Goal: Task Accomplishment & Management: Use online tool/utility

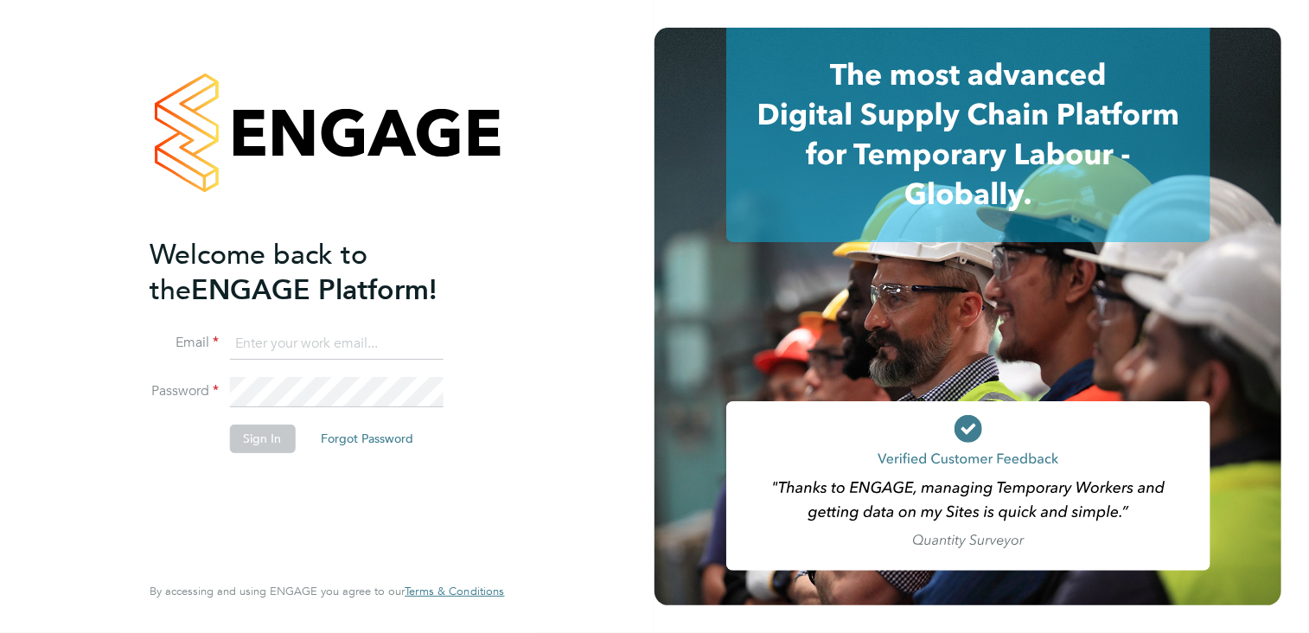
click at [268, 345] on input at bounding box center [336, 343] width 214 height 31
type input "andy.crow@morganhunt.com"
click at [264, 442] on button "Sign In" at bounding box center [262, 438] width 66 height 28
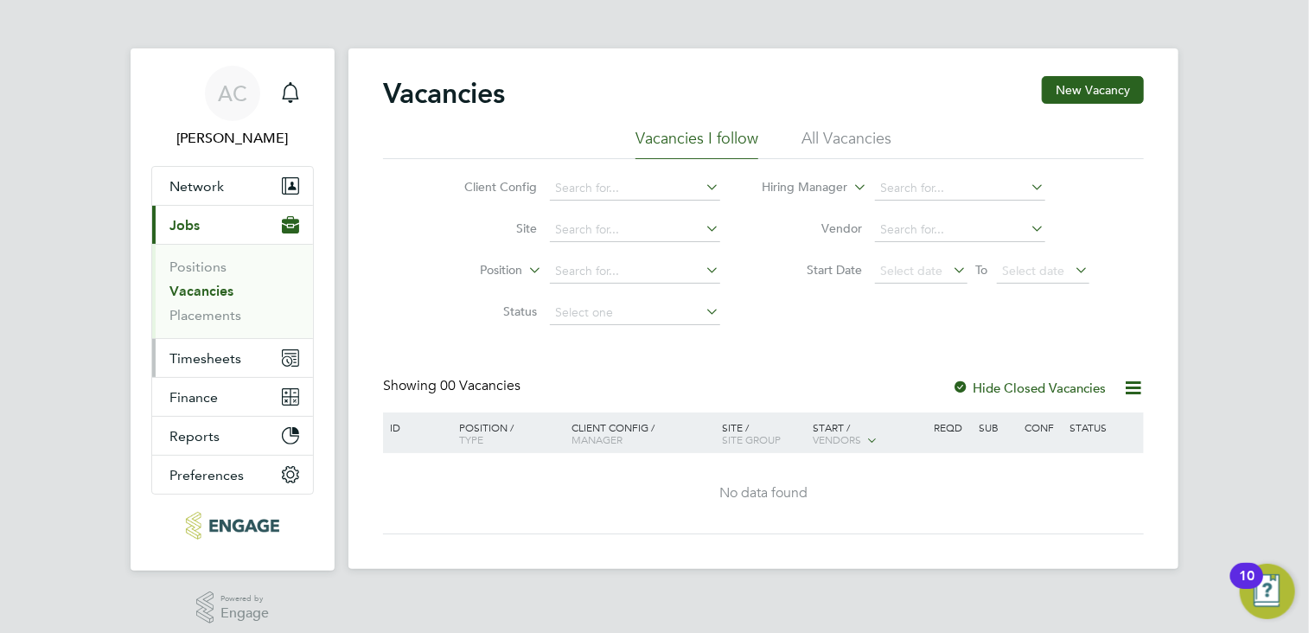
click at [232, 355] on span "Timesheets" at bounding box center [205, 358] width 72 height 16
click at [218, 359] on span "Timesheets" at bounding box center [205, 358] width 72 height 16
click at [915, 270] on span "Select date" at bounding box center [912, 271] width 62 height 16
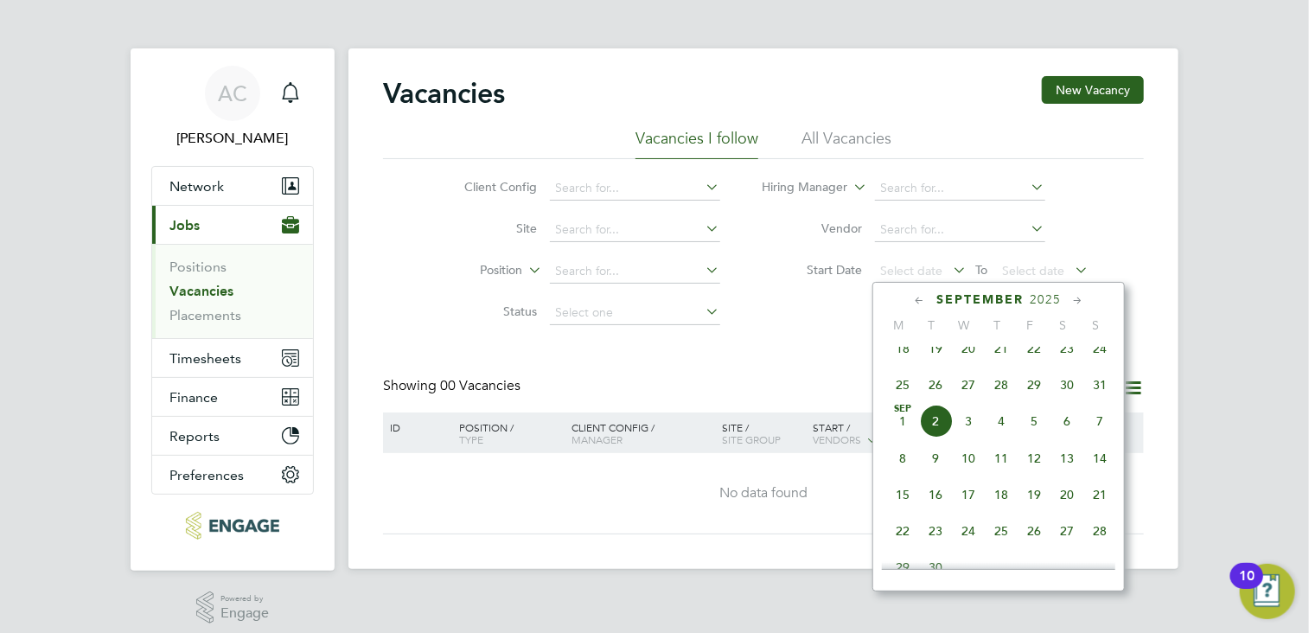
click at [902, 397] on span "25" at bounding box center [902, 384] width 33 height 33
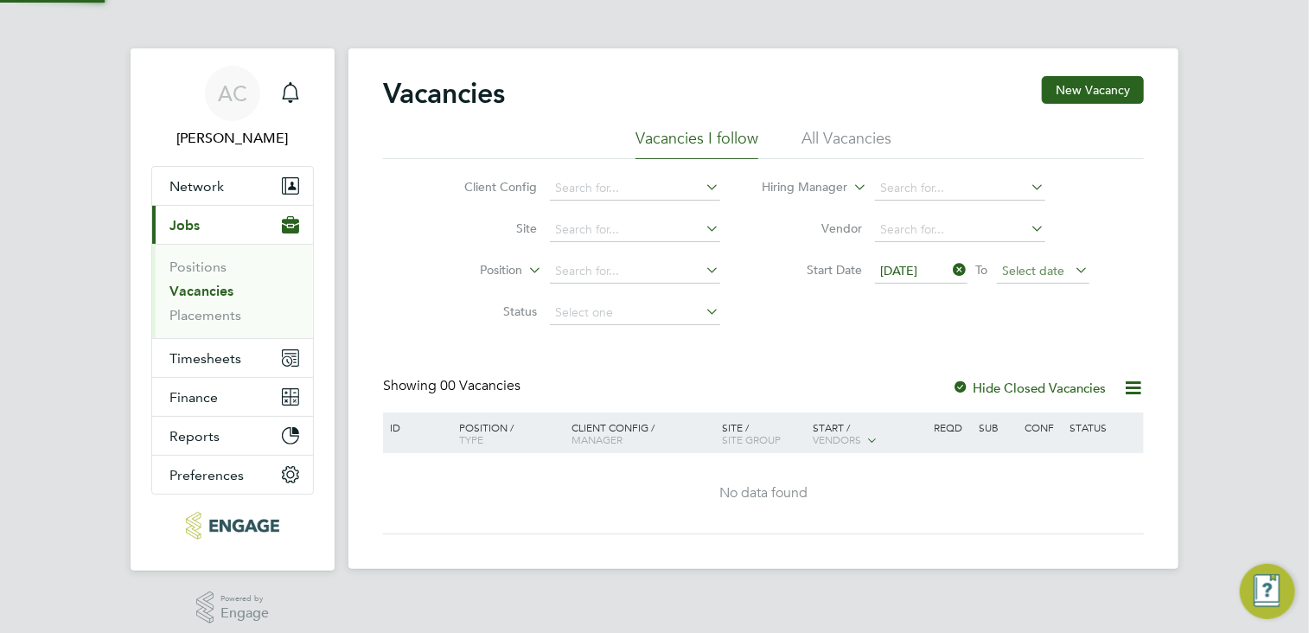
click at [1041, 265] on span "Select date" at bounding box center [1034, 271] width 62 height 16
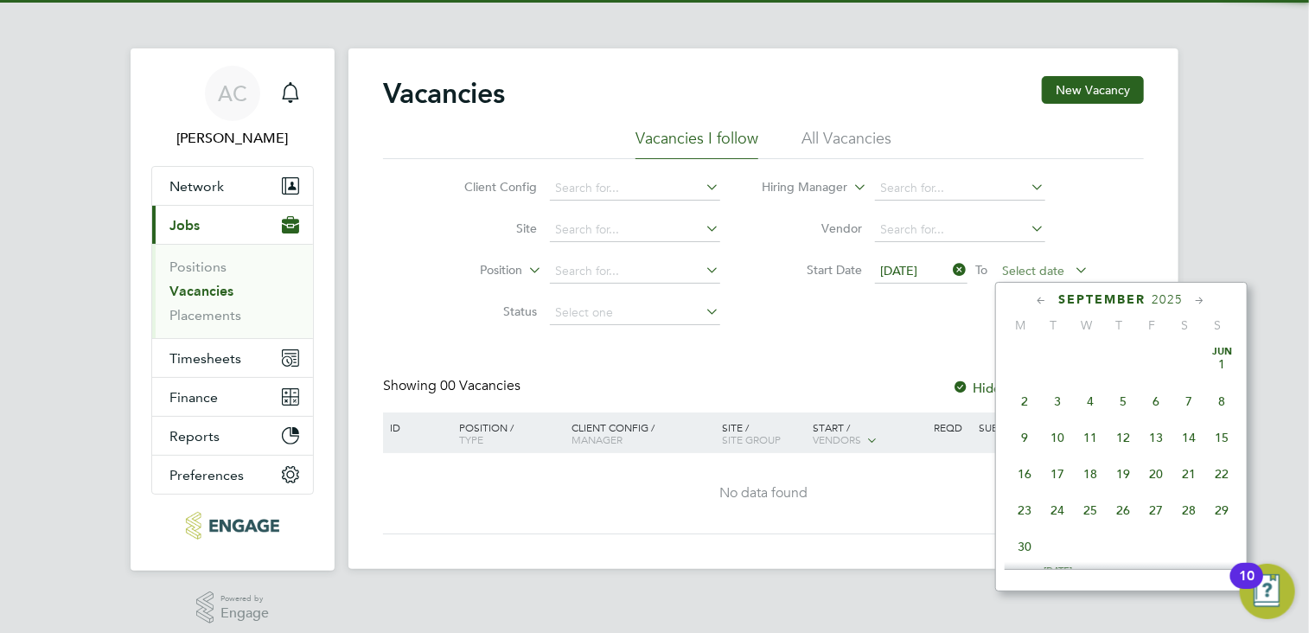
scroll to position [526, 0]
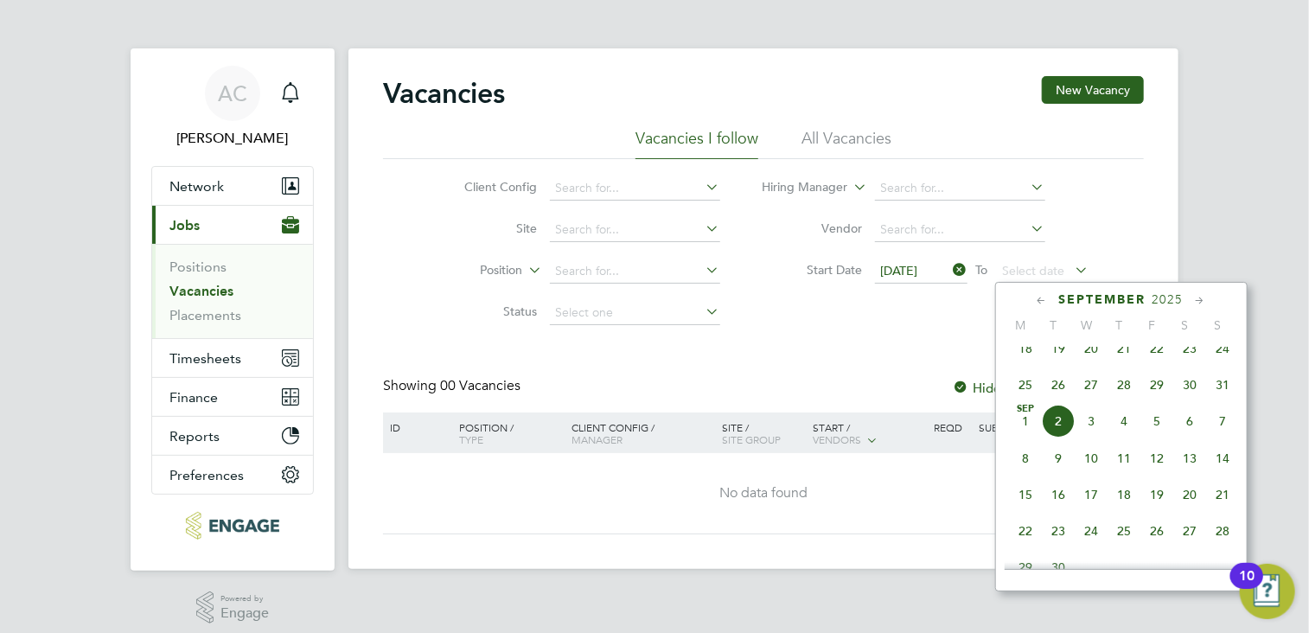
click at [1217, 393] on span "31" at bounding box center [1222, 384] width 33 height 33
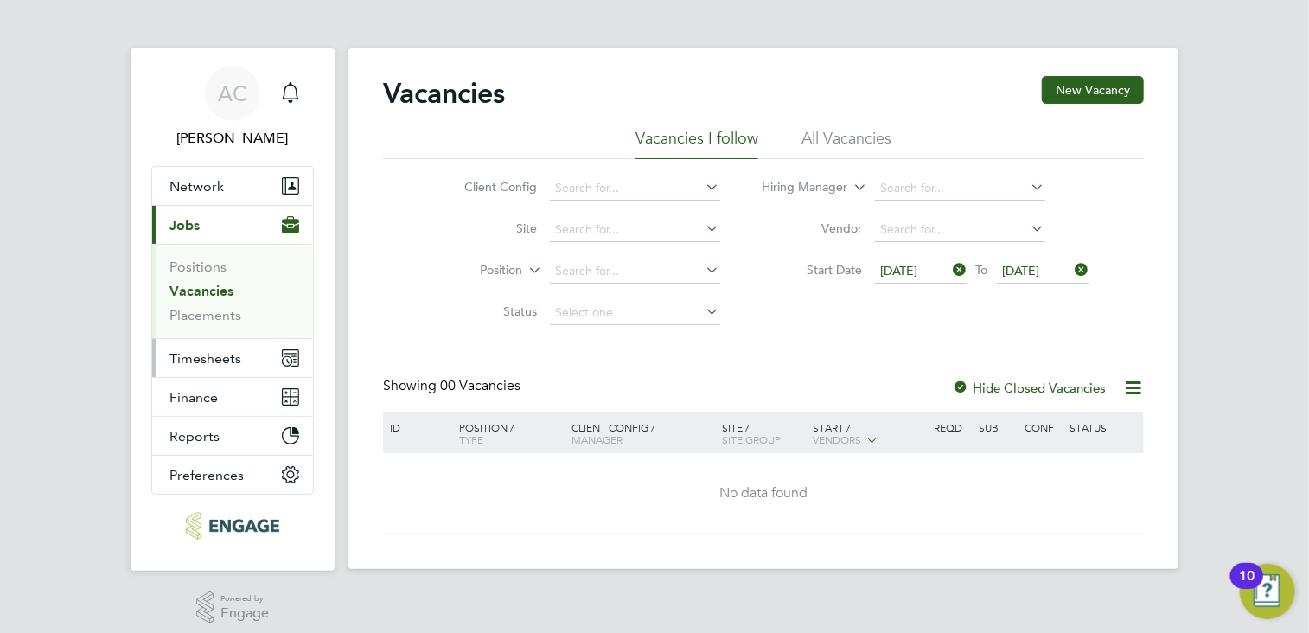
click at [209, 360] on span "Timesheets" at bounding box center [205, 358] width 72 height 16
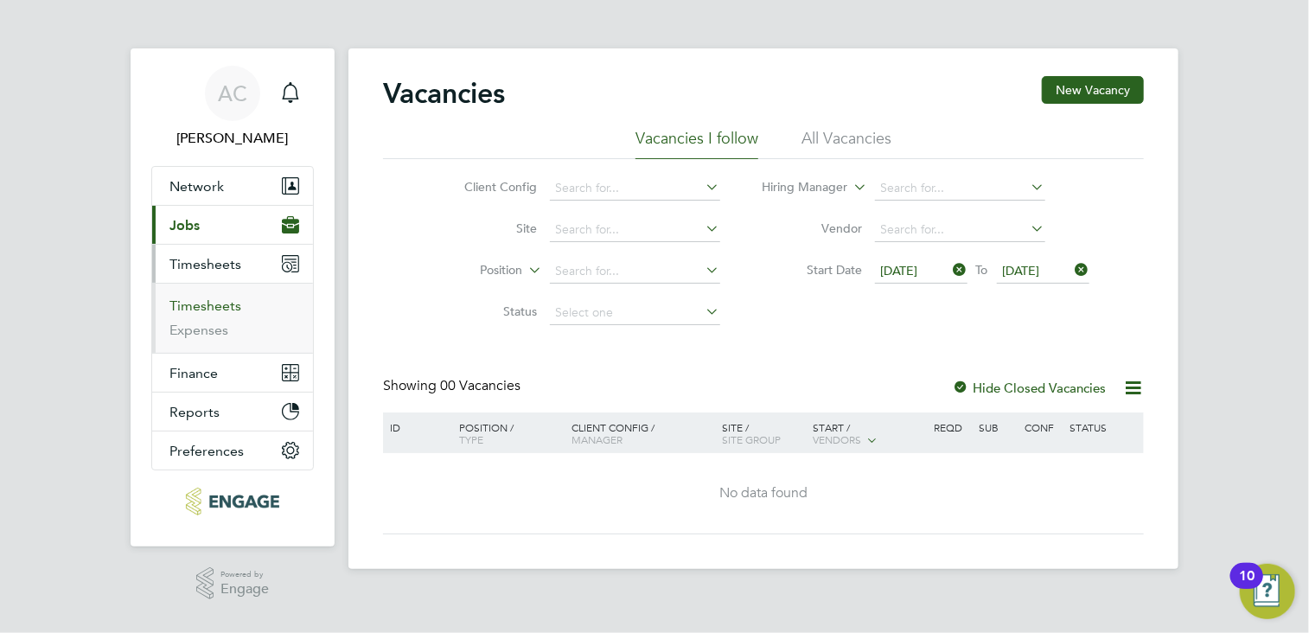
click at [201, 300] on link "Timesheets" at bounding box center [205, 305] width 72 height 16
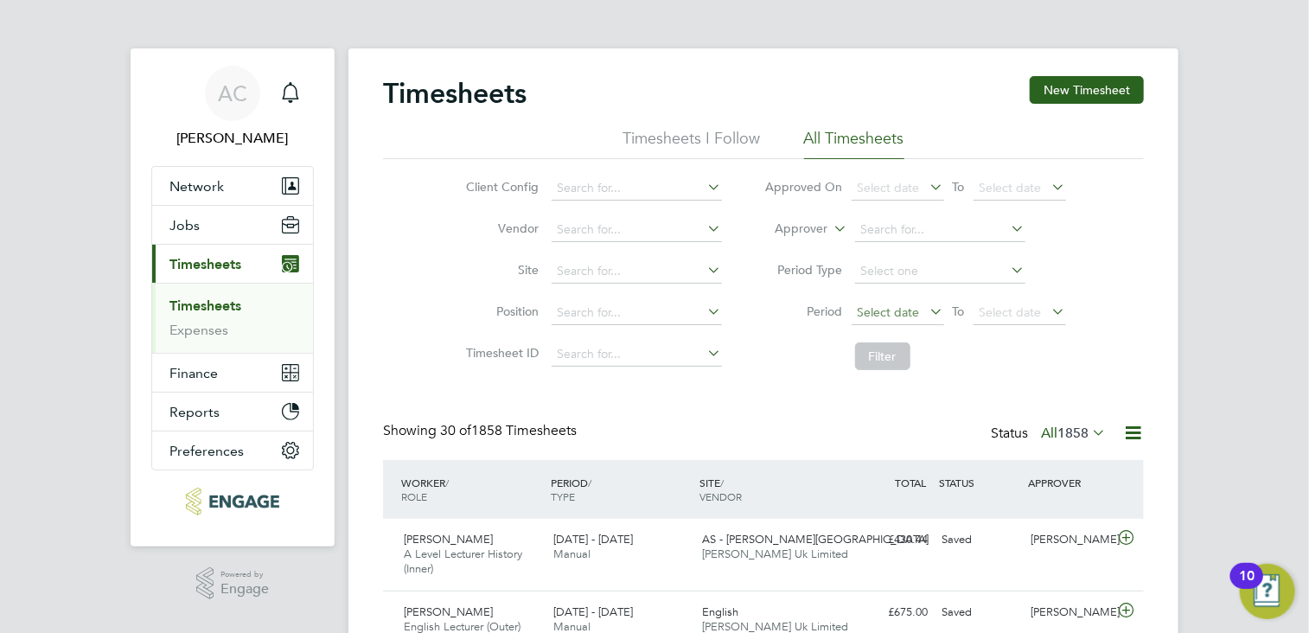
click at [896, 310] on span "Select date" at bounding box center [889, 312] width 62 height 16
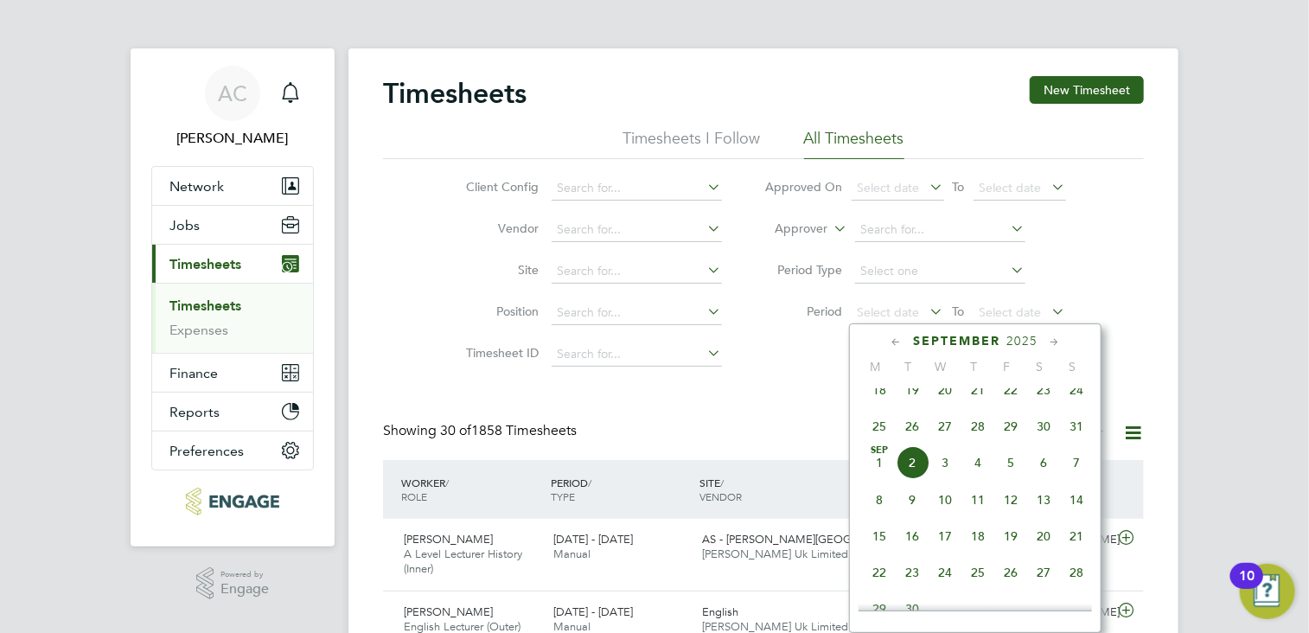
click at [877, 438] on span "25" at bounding box center [879, 426] width 33 height 33
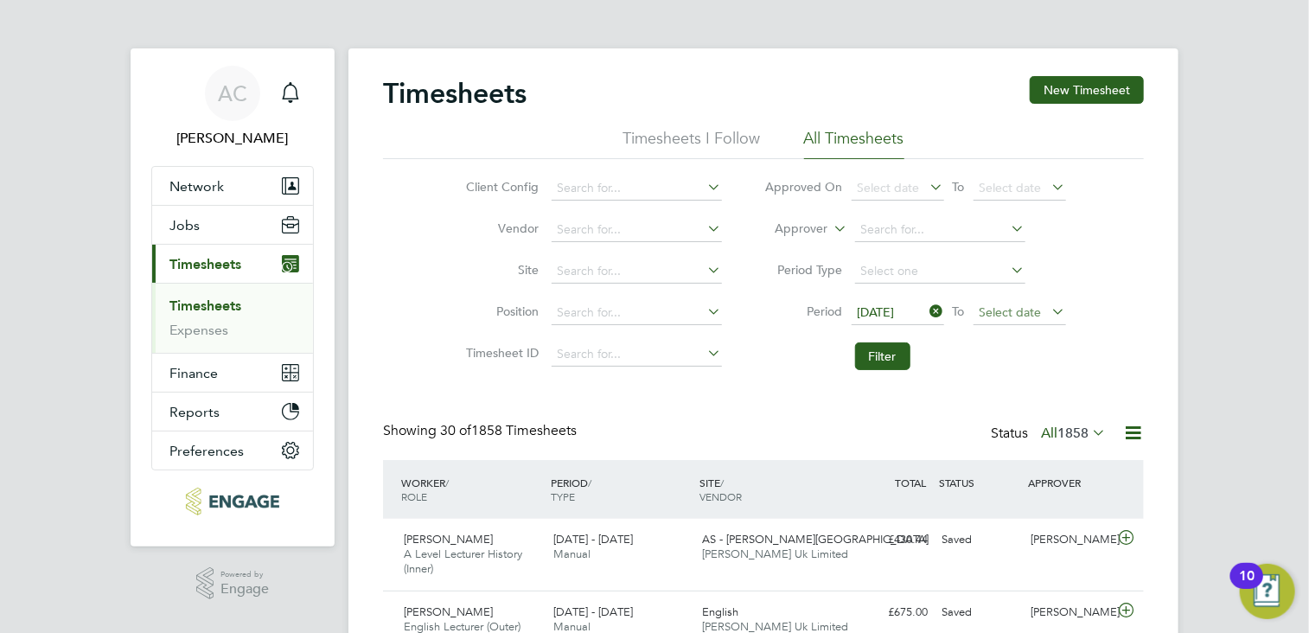
click at [1011, 307] on span "Select date" at bounding box center [1010, 312] width 62 height 16
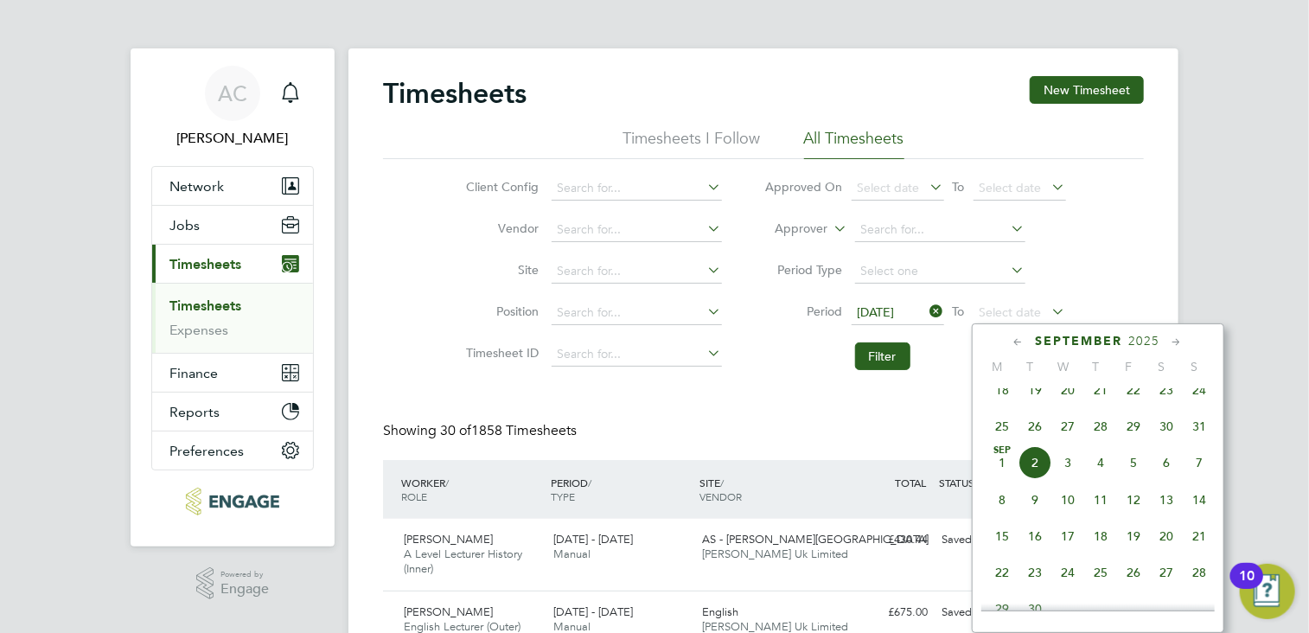
click at [1197, 440] on span "31" at bounding box center [1199, 426] width 33 height 33
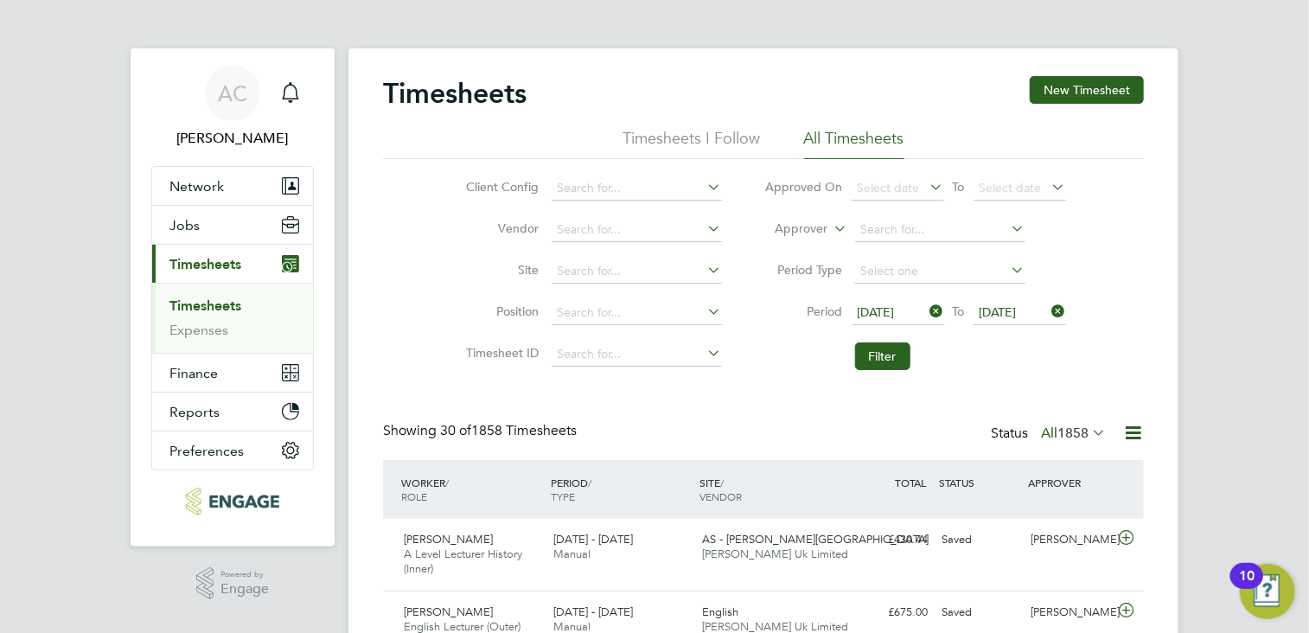
click at [1088, 430] on icon at bounding box center [1088, 432] width 0 height 24
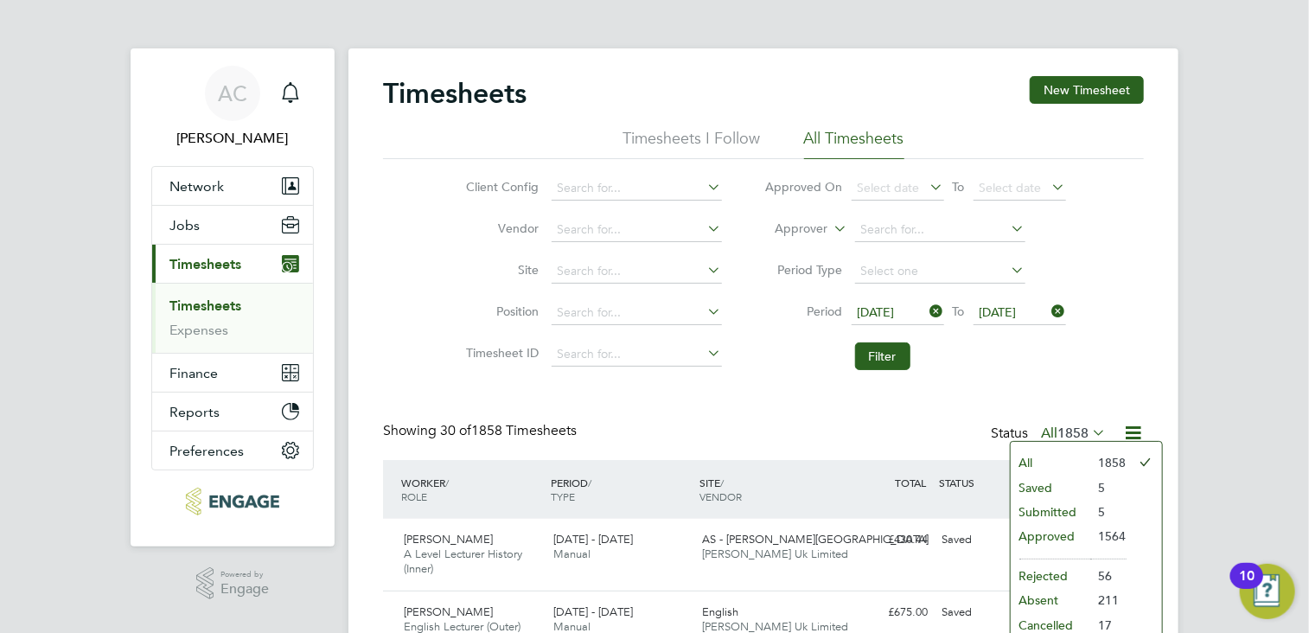
click at [1029, 529] on li "Approved" at bounding box center [1051, 536] width 80 height 24
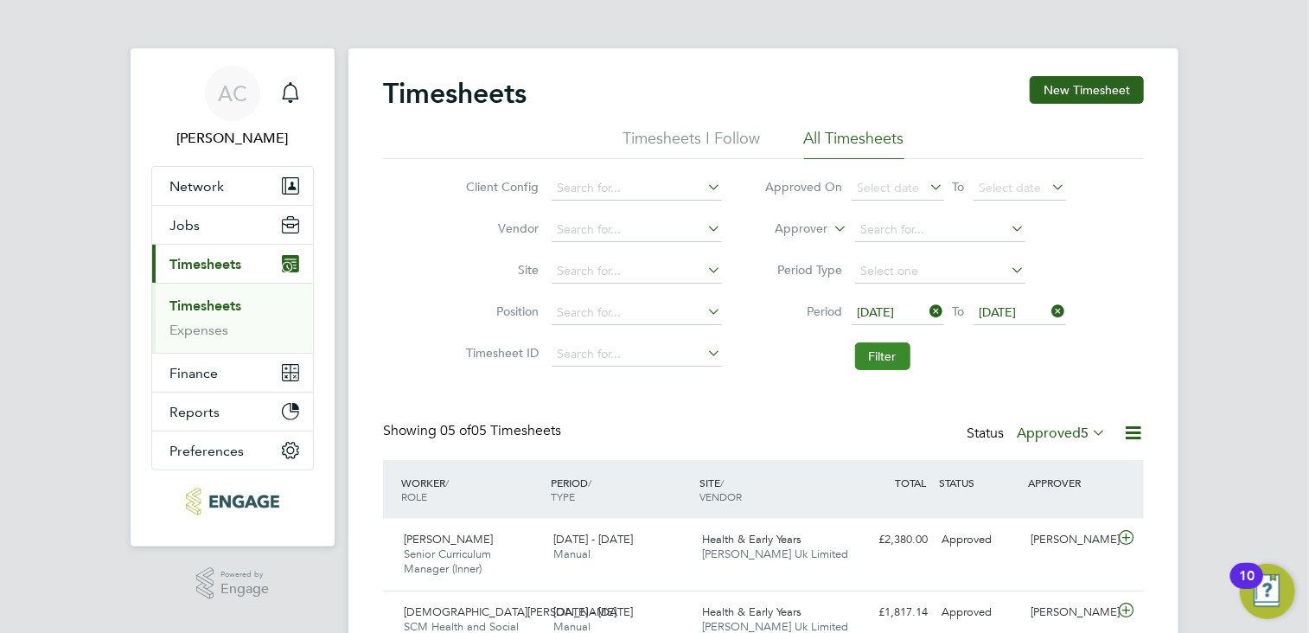
click at [878, 356] on button "Filter" at bounding box center [882, 356] width 55 height 28
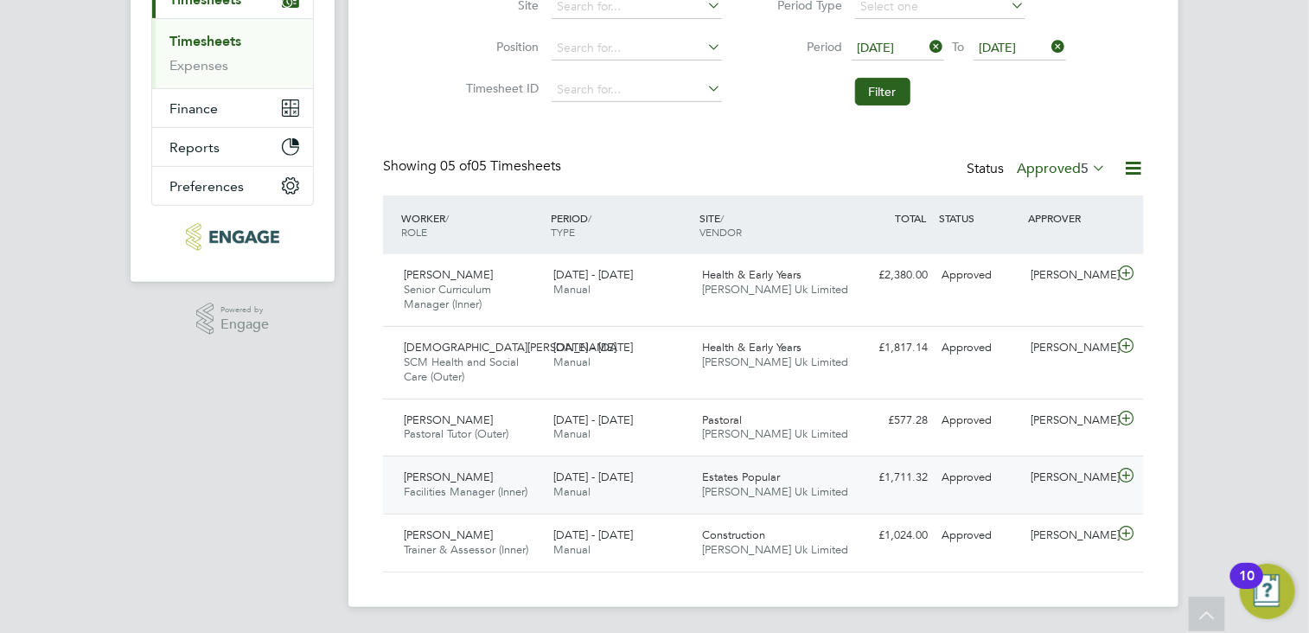
click at [1125, 472] on icon at bounding box center [1126, 476] width 22 height 14
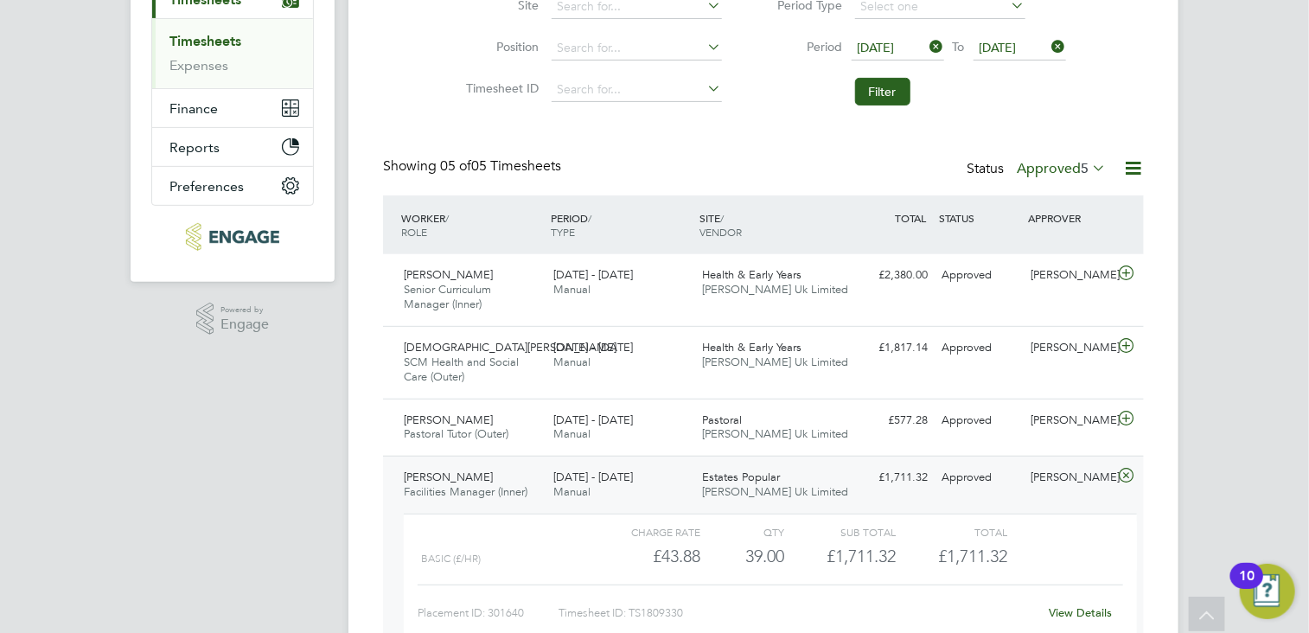
click at [864, 40] on span "[DATE]" at bounding box center [876, 48] width 37 height 16
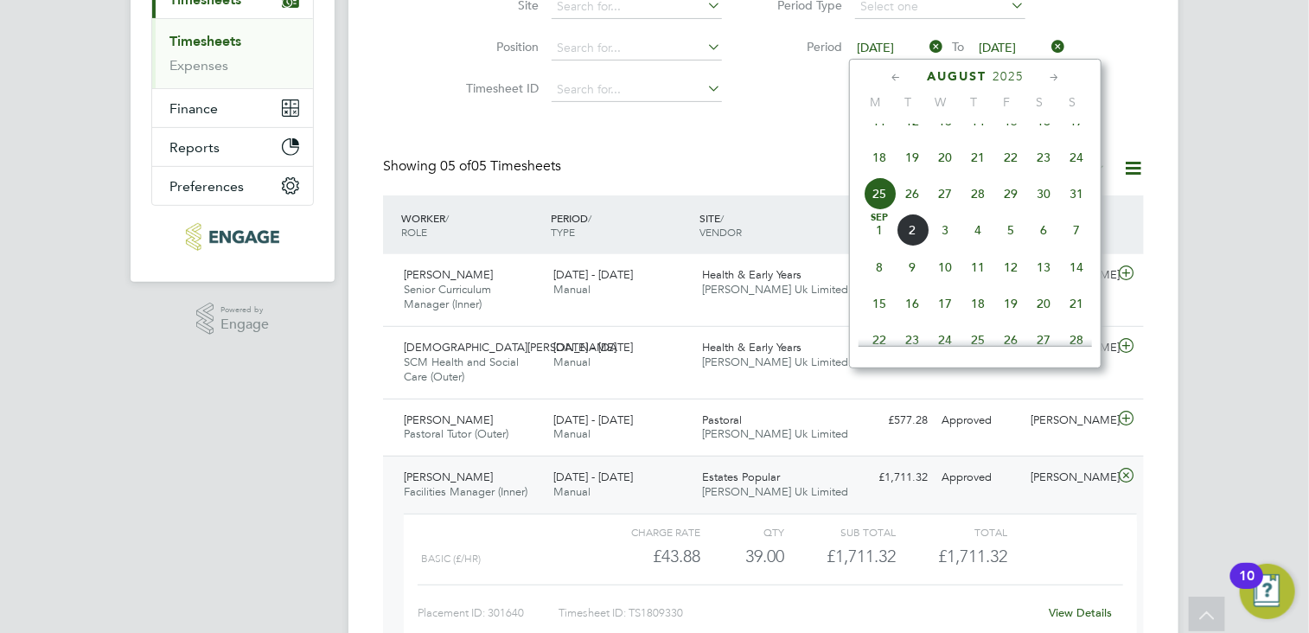
click at [874, 172] on span "18" at bounding box center [879, 157] width 33 height 33
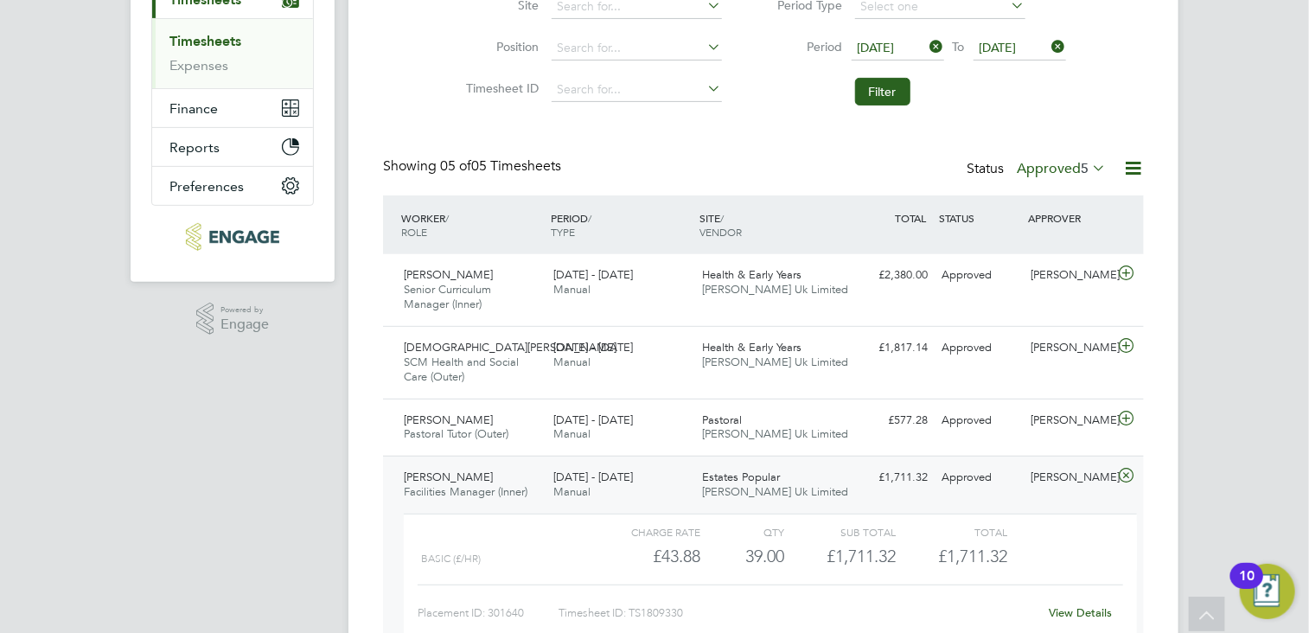
click at [1012, 45] on span "[DATE]" at bounding box center [997, 48] width 37 height 16
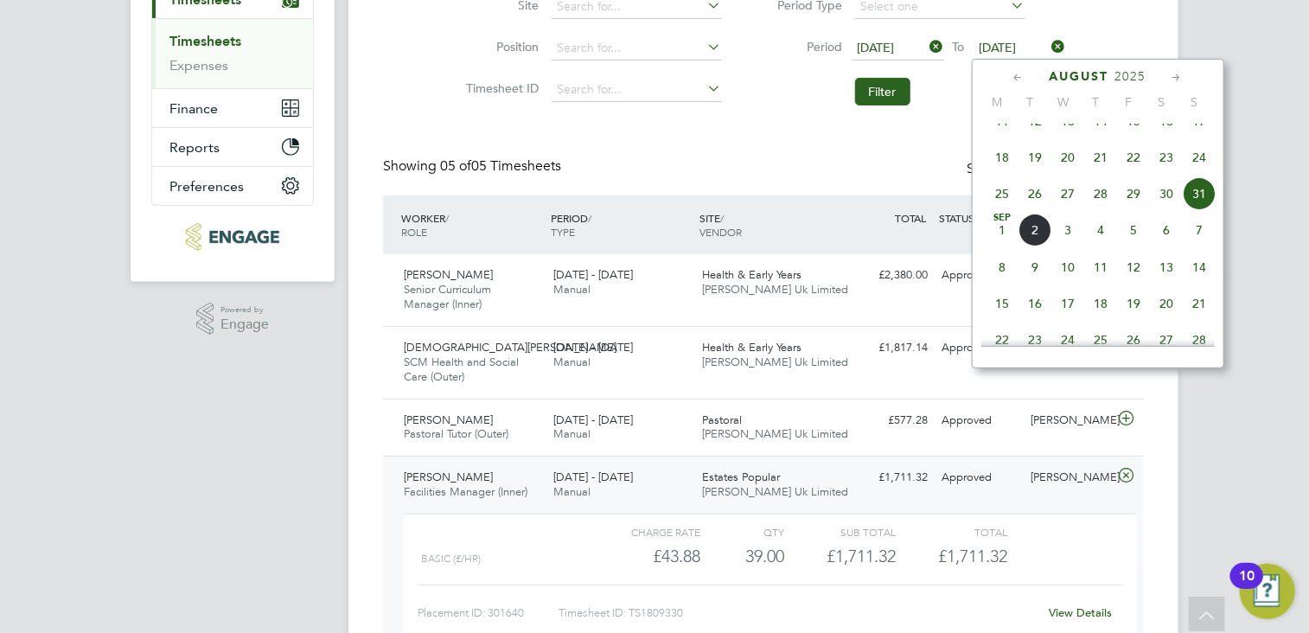
click at [1198, 174] on span "24" at bounding box center [1199, 157] width 33 height 33
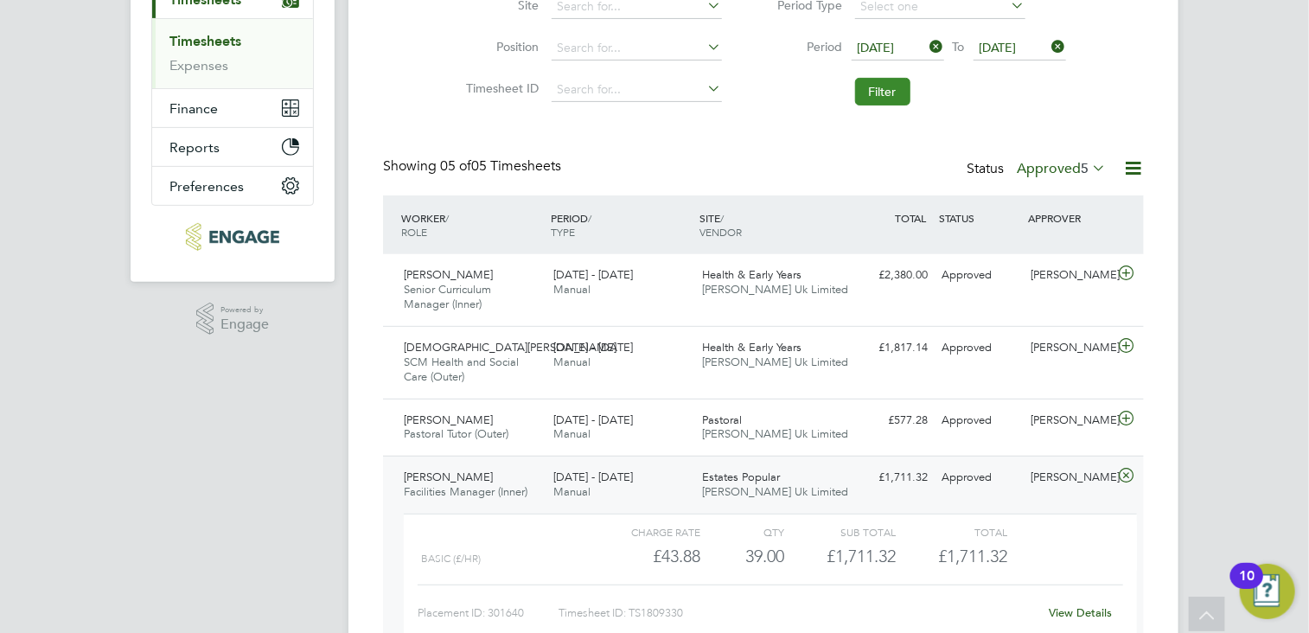
click at [885, 90] on button "Filter" at bounding box center [882, 92] width 55 height 28
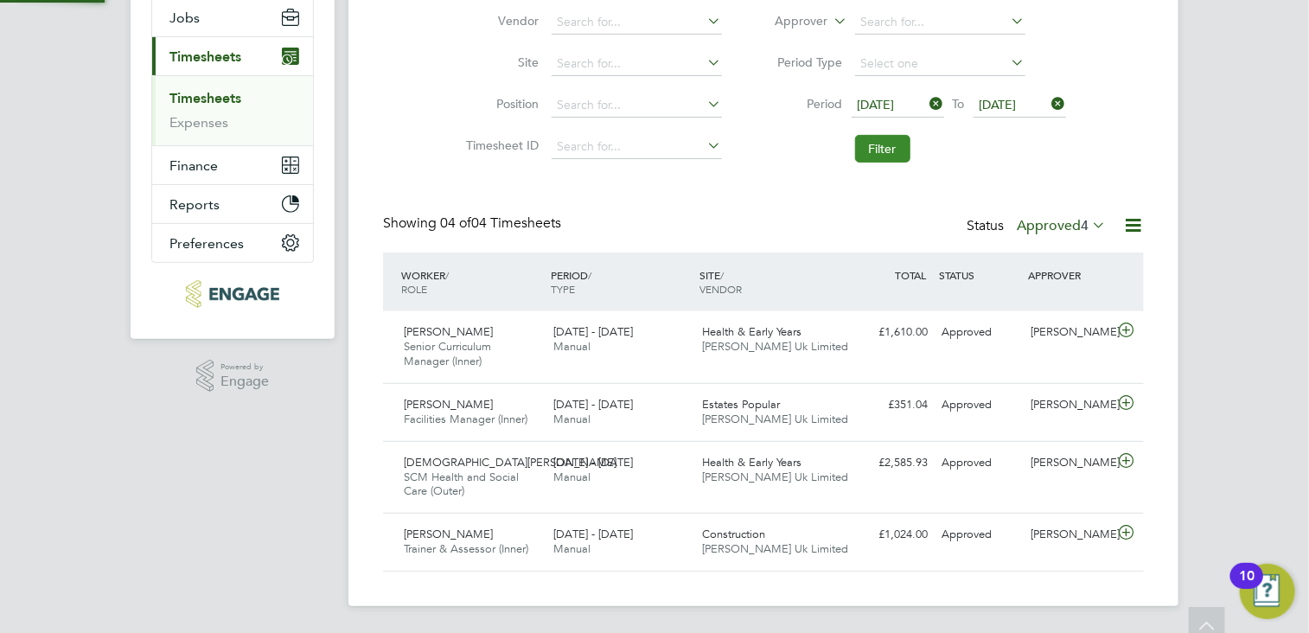
scroll to position [9, 9]
click at [962, 158] on li "Filter" at bounding box center [915, 148] width 344 height 45
click at [1131, 221] on icon at bounding box center [1133, 225] width 22 height 22
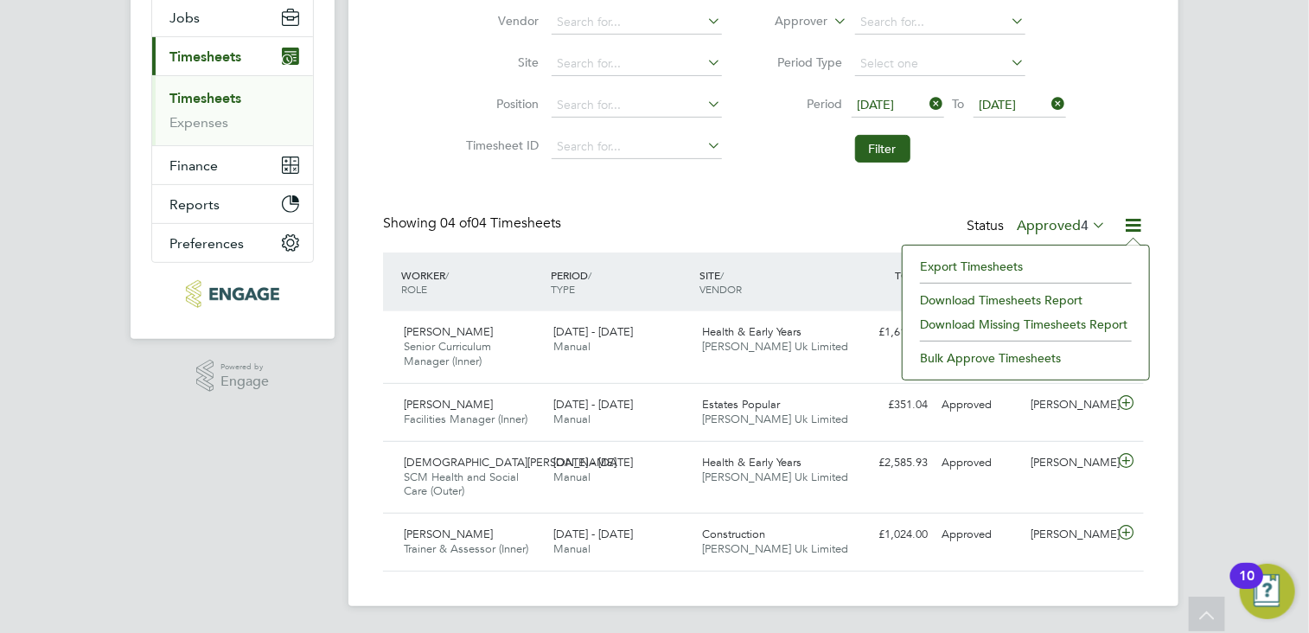
click at [985, 263] on li "Export Timesheets" at bounding box center [1025, 266] width 229 height 24
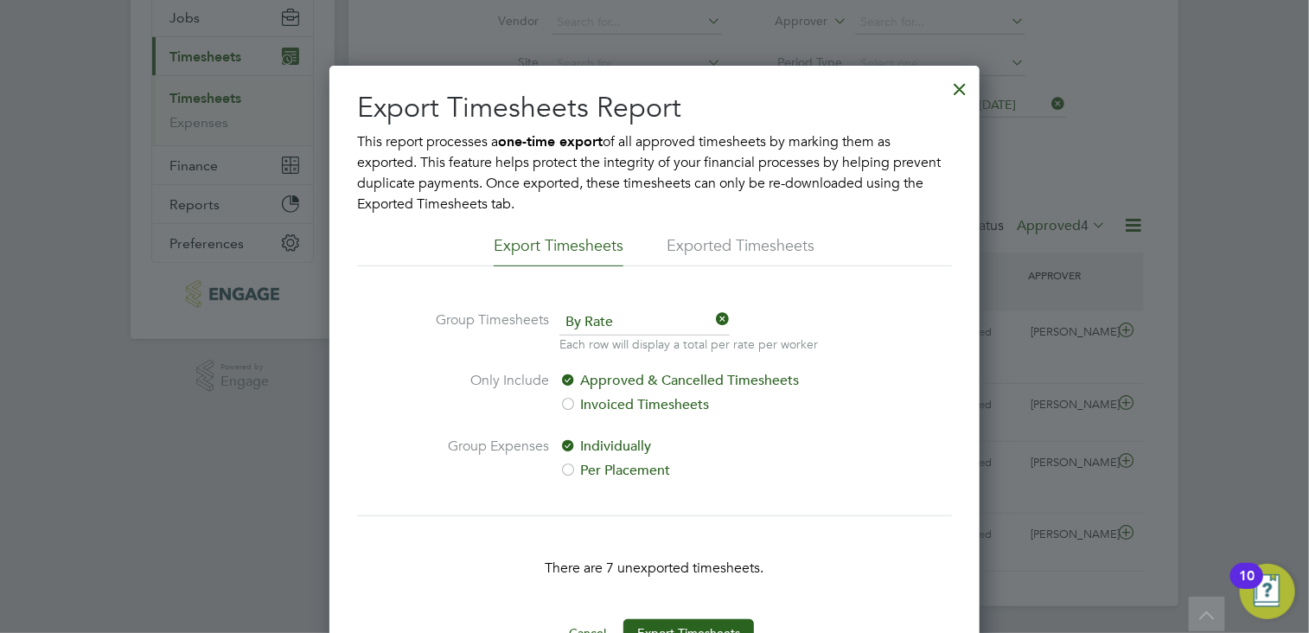
scroll to position [258, 0]
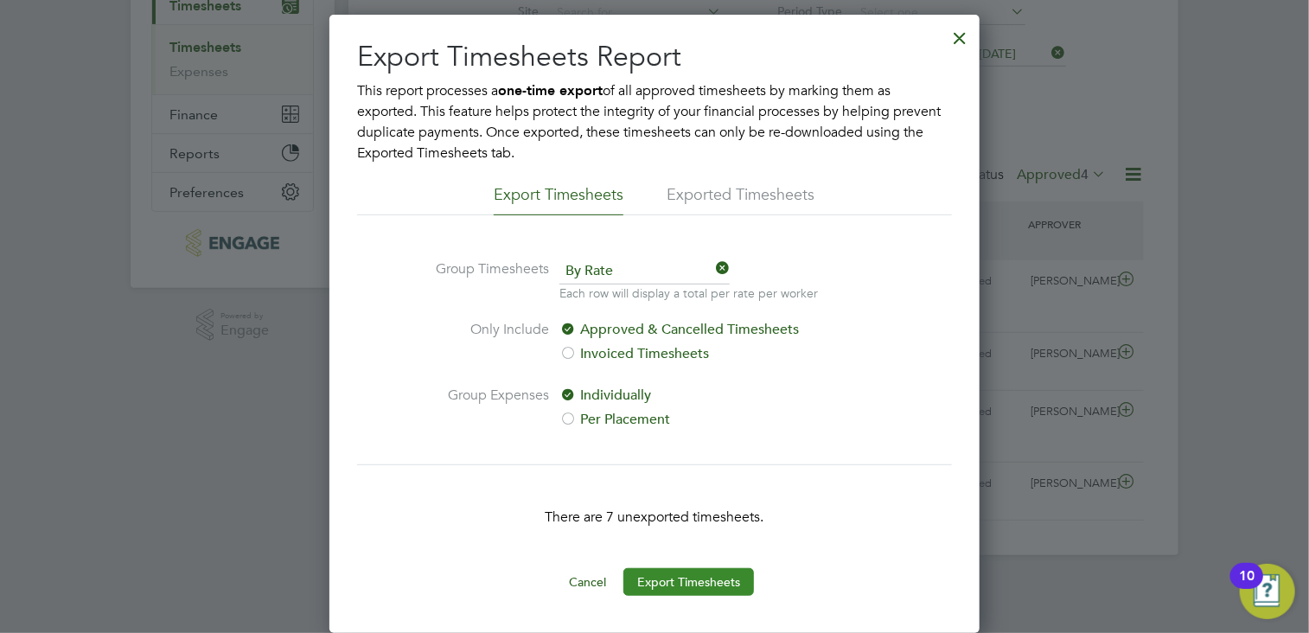
click at [702, 571] on button "Export Timesheets" at bounding box center [688, 582] width 131 height 28
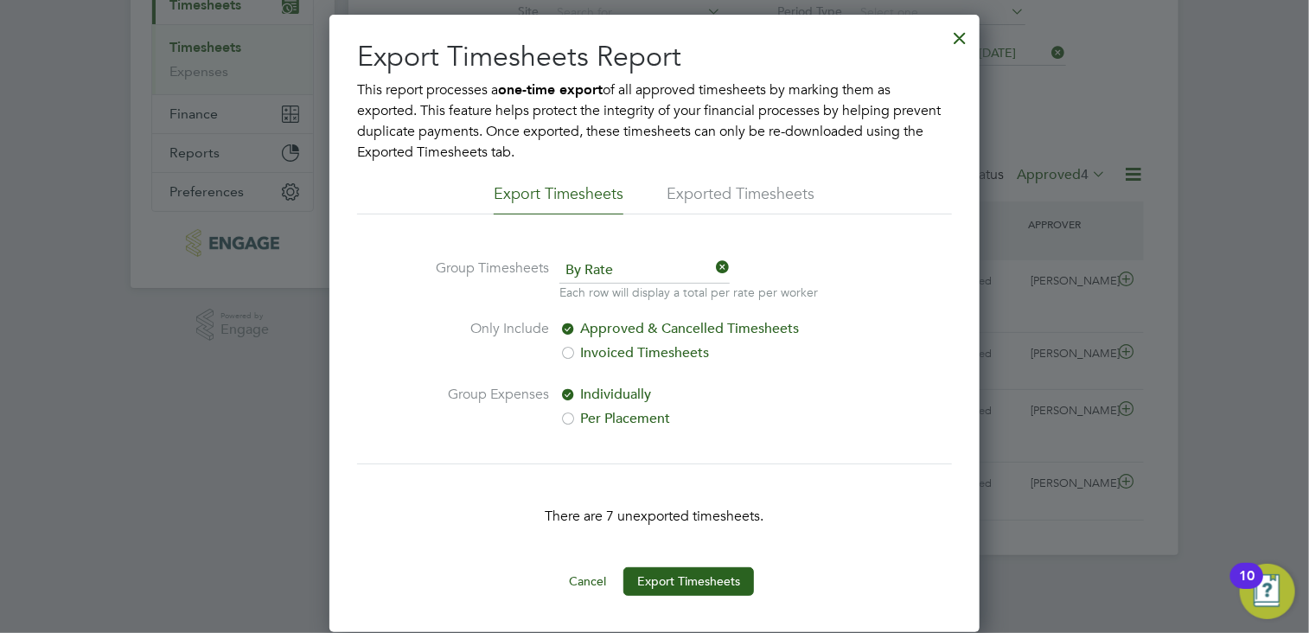
scroll to position [0, 0]
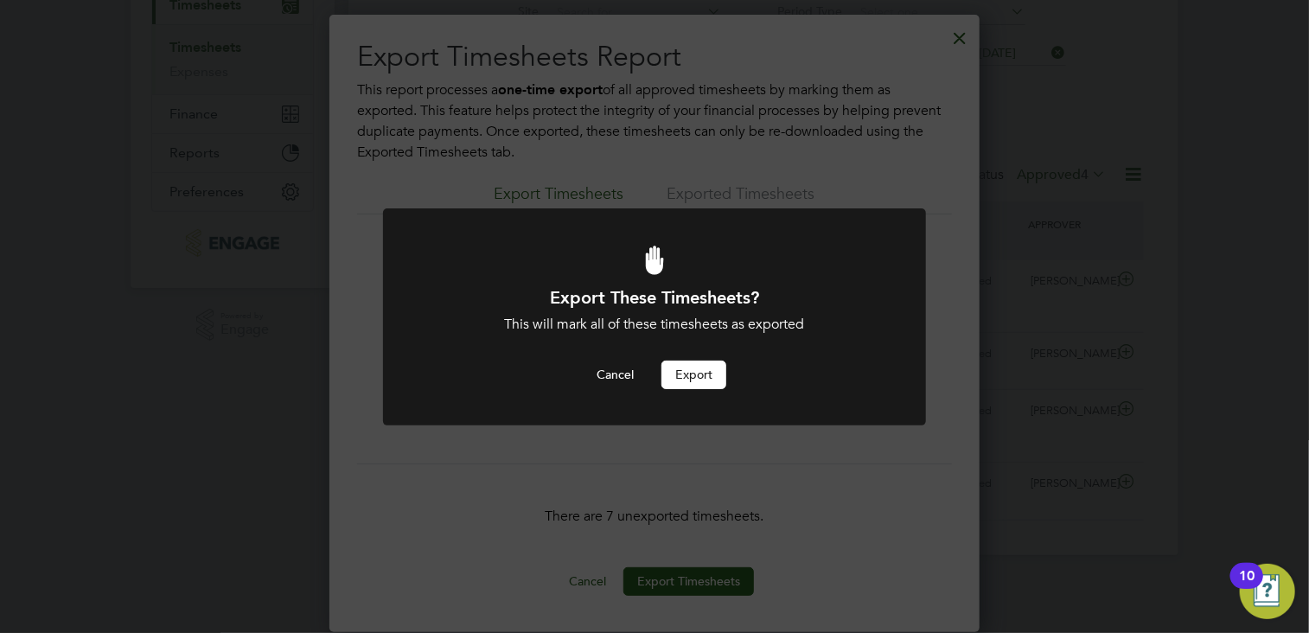
click at [702, 375] on button "Export" at bounding box center [693, 374] width 65 height 28
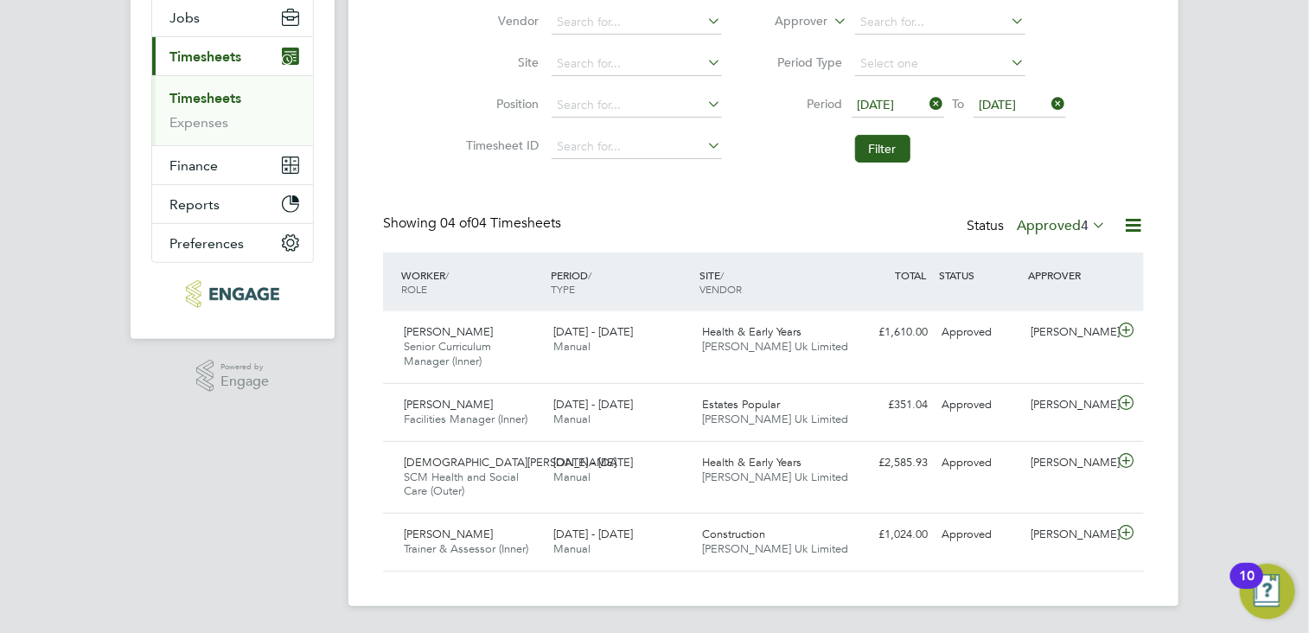
scroll to position [43, 150]
click at [1133, 225] on icon at bounding box center [1133, 225] width 22 height 22
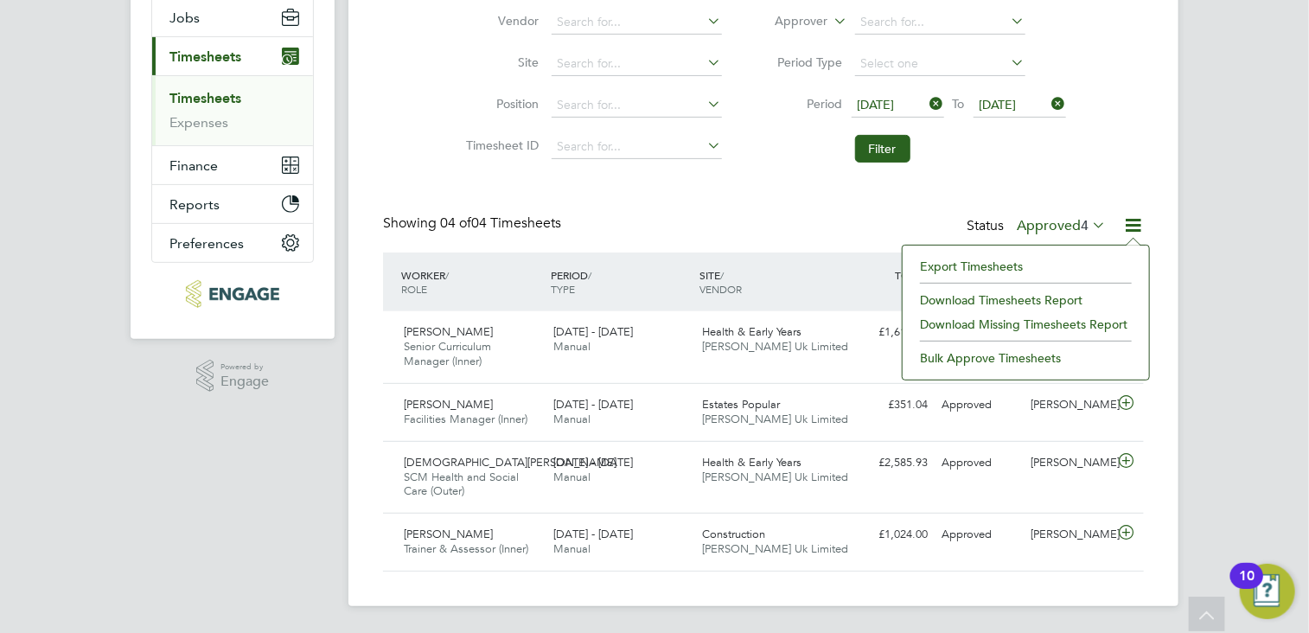
click at [975, 297] on li "Download Timesheets Report" at bounding box center [1025, 300] width 229 height 24
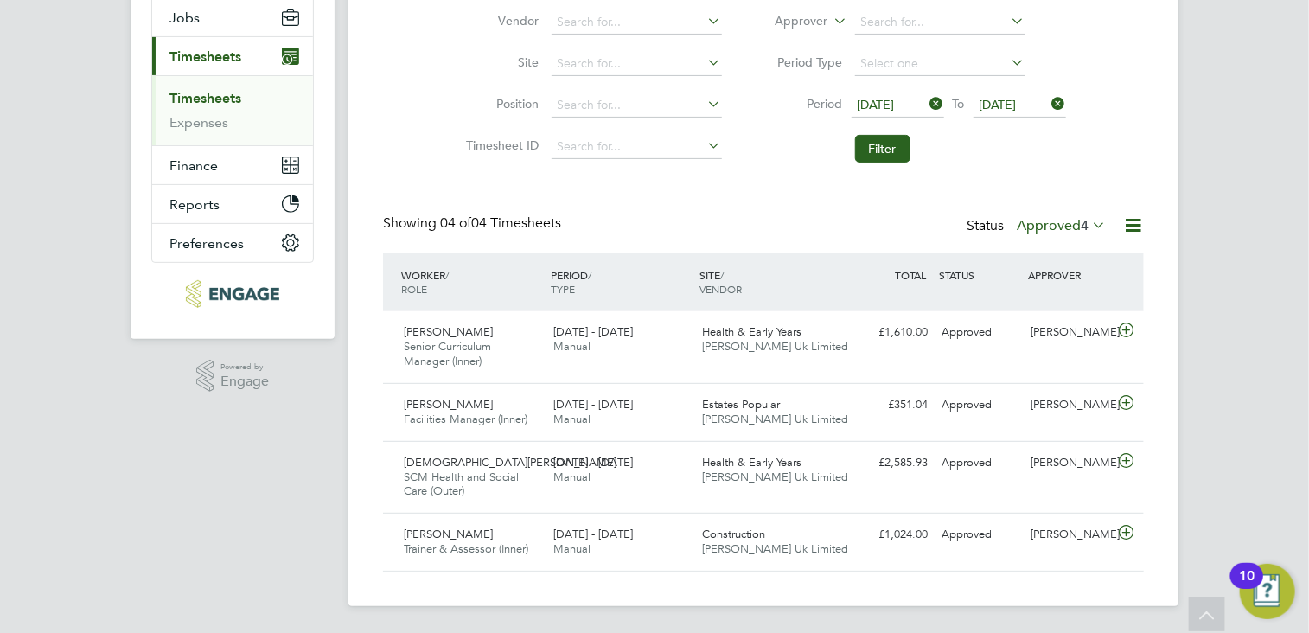
click at [881, 99] on span "[DATE]" at bounding box center [876, 105] width 37 height 16
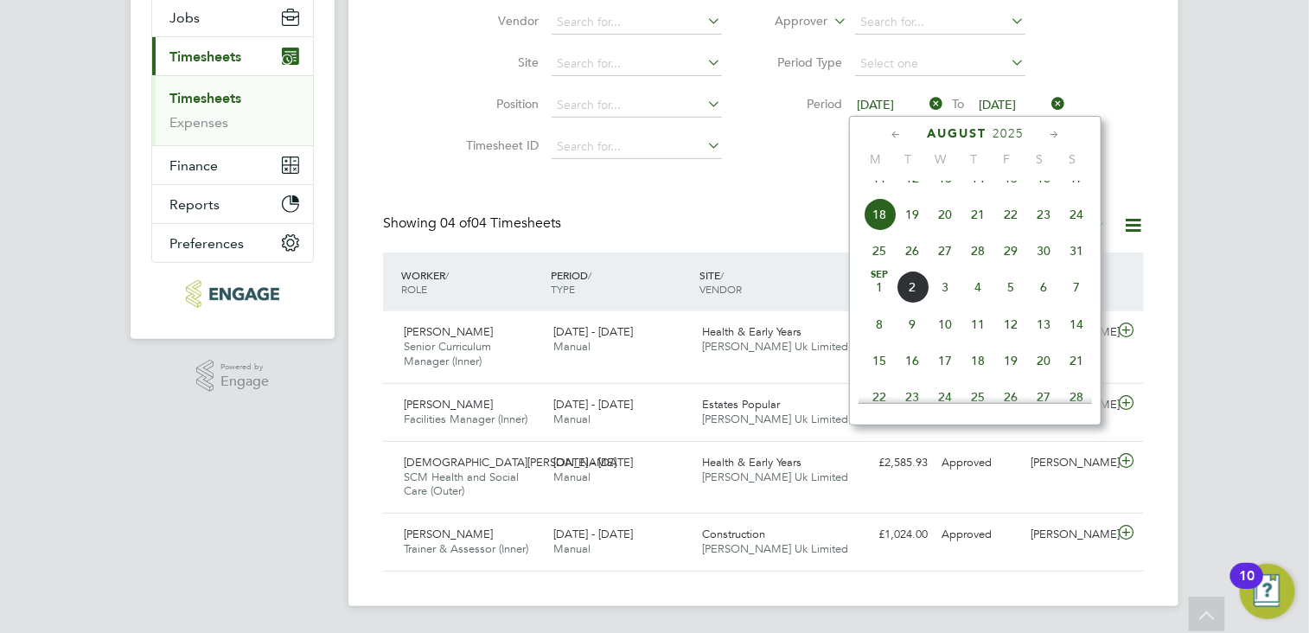
scroll to position [640, 0]
click at [882, 304] on span "25" at bounding box center [879, 287] width 33 height 33
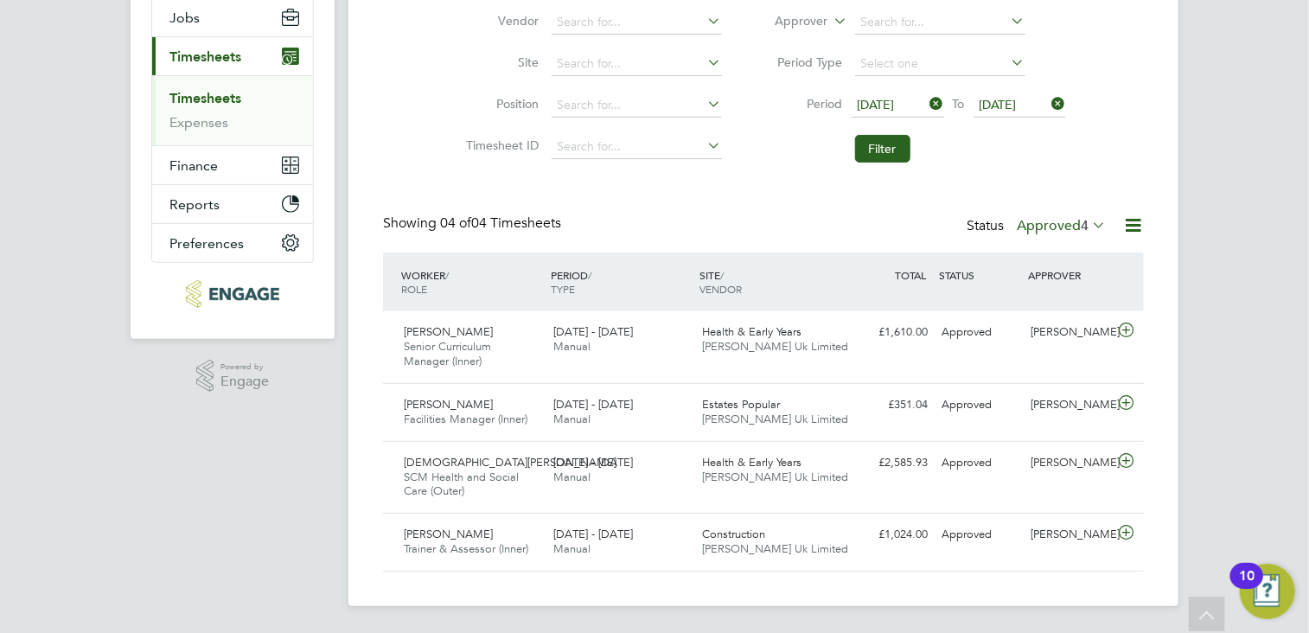
click at [895, 106] on span "[DATE]" at bounding box center [876, 105] width 37 height 16
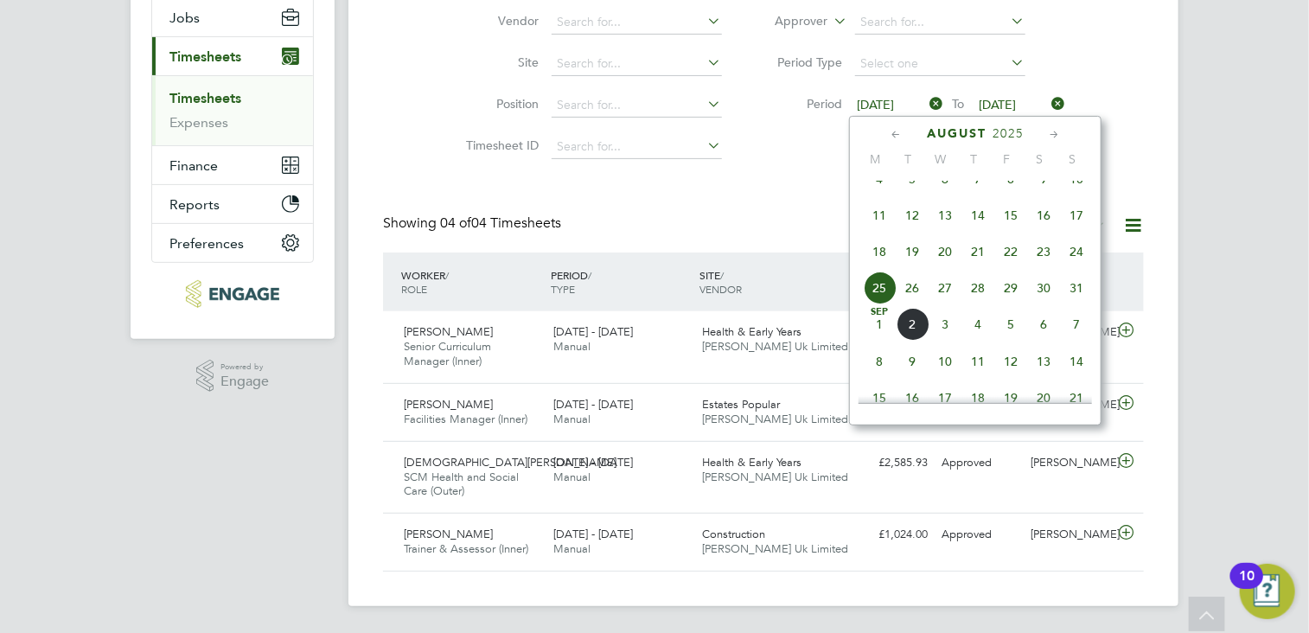
scroll to position [677, 0]
click at [878, 231] on span "18" at bounding box center [879, 214] width 33 height 33
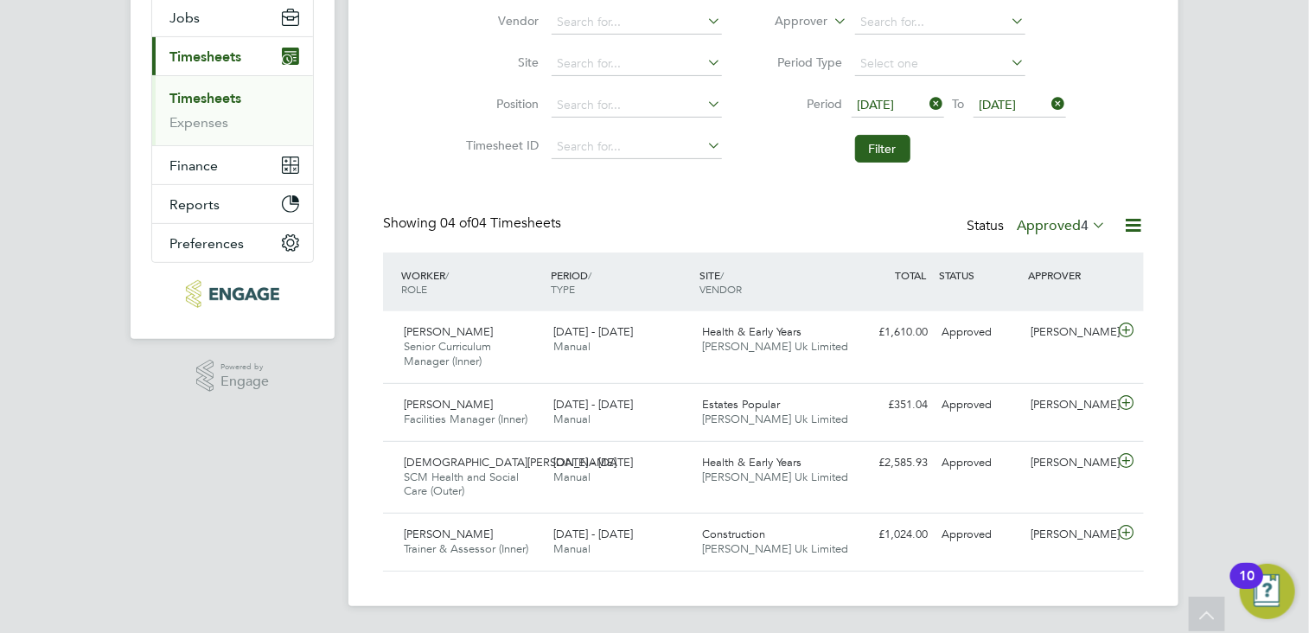
click at [881, 97] on span "[DATE]" at bounding box center [876, 105] width 37 height 16
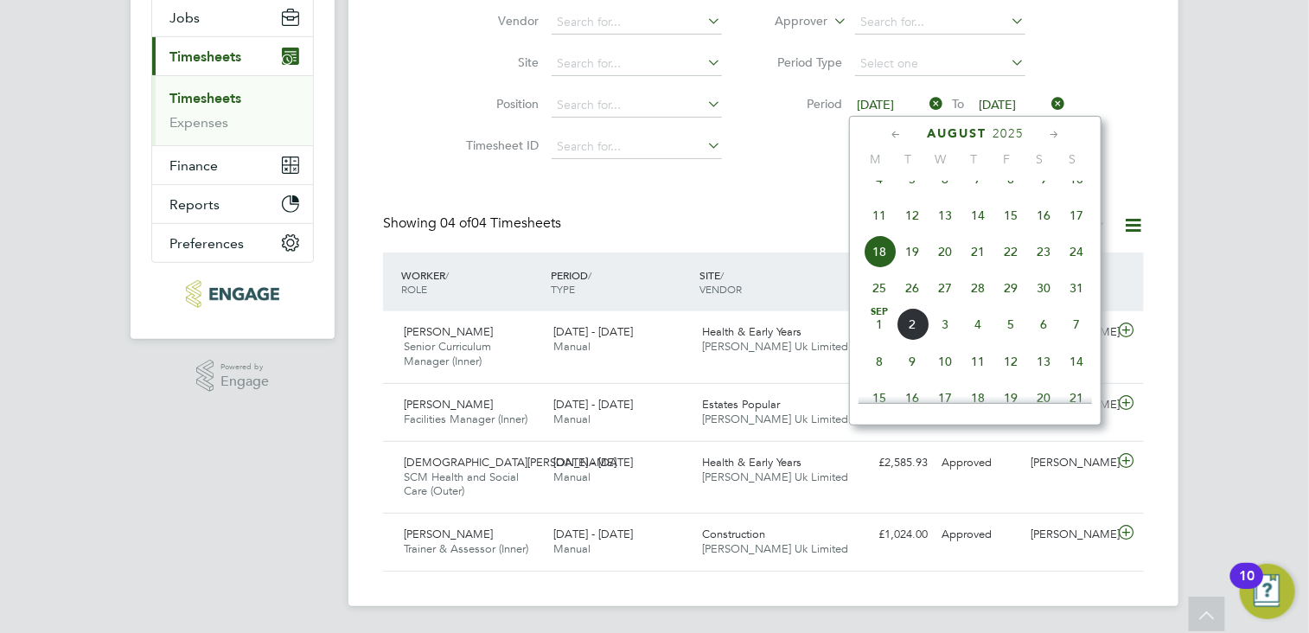
click at [880, 229] on span "11" at bounding box center [879, 215] width 33 height 33
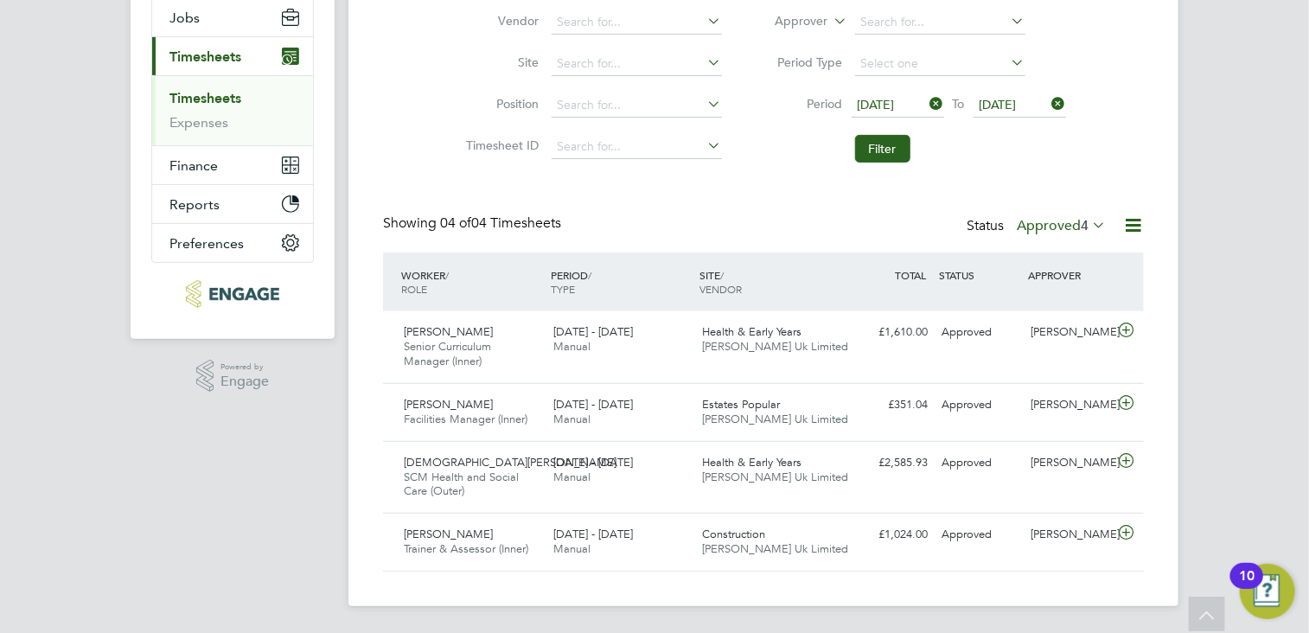
click at [1004, 97] on span "[DATE]" at bounding box center [997, 105] width 37 height 16
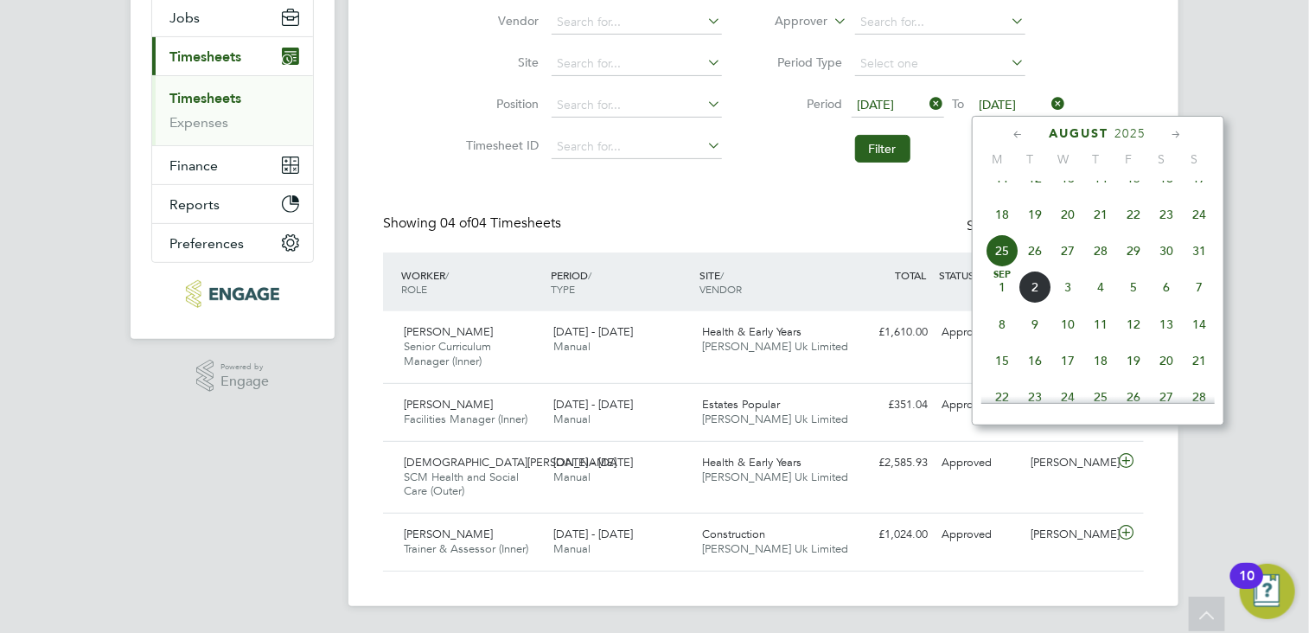
click at [1193, 190] on span "17" at bounding box center [1199, 178] width 33 height 33
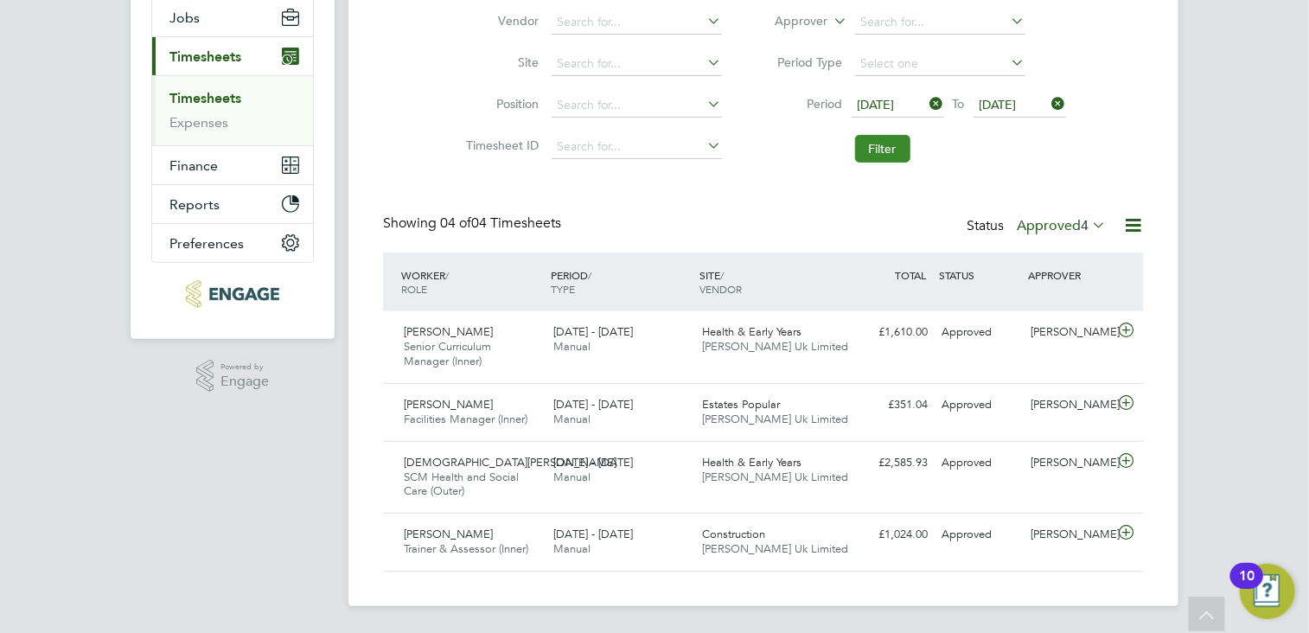
click at [890, 152] on button "Filter" at bounding box center [882, 149] width 55 height 28
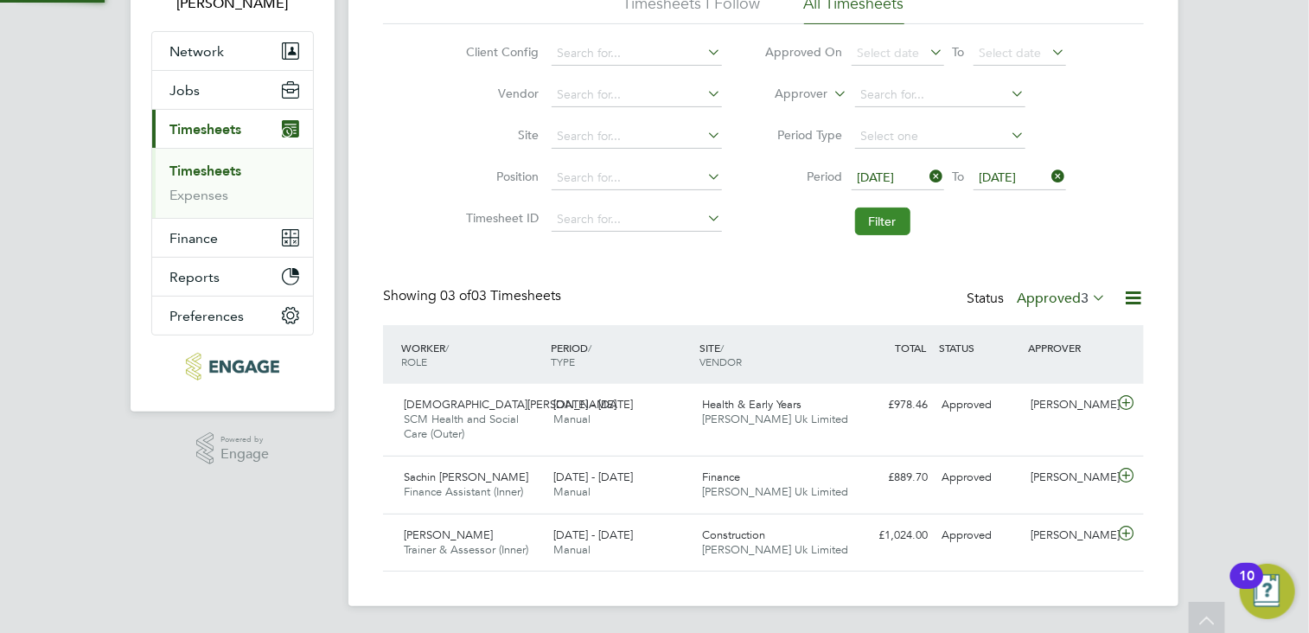
scroll to position [8, 9]
click at [867, 172] on span "[DATE]" at bounding box center [876, 177] width 37 height 16
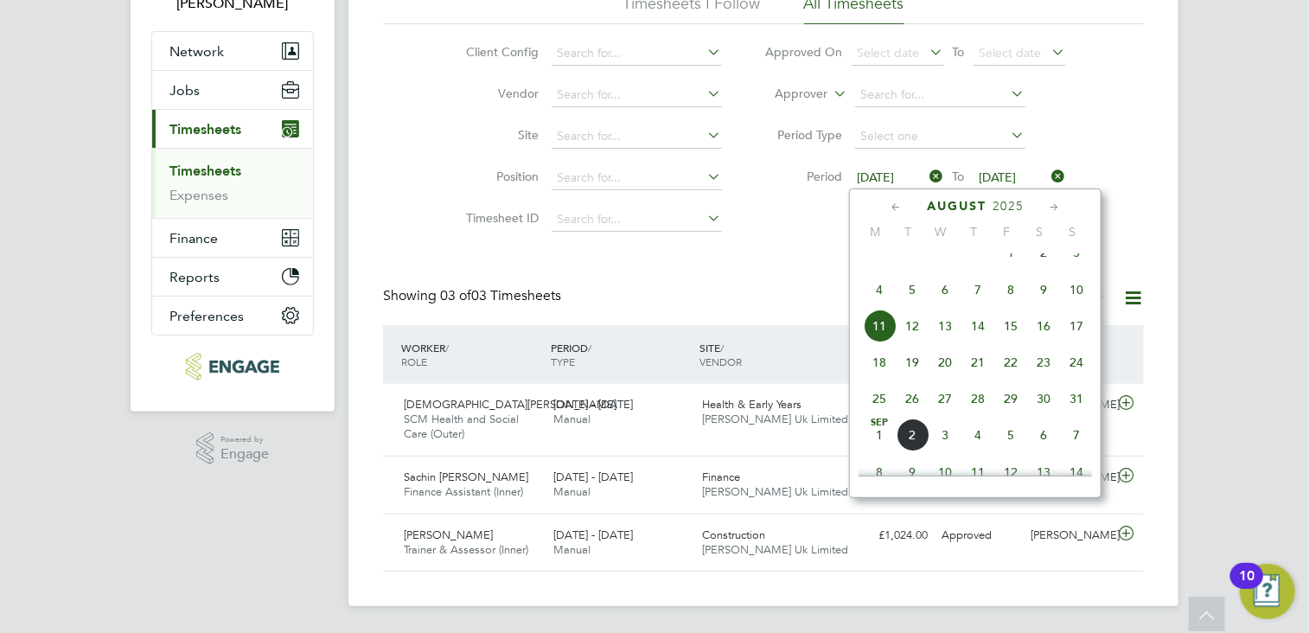
click at [873, 412] on span "25" at bounding box center [879, 398] width 33 height 33
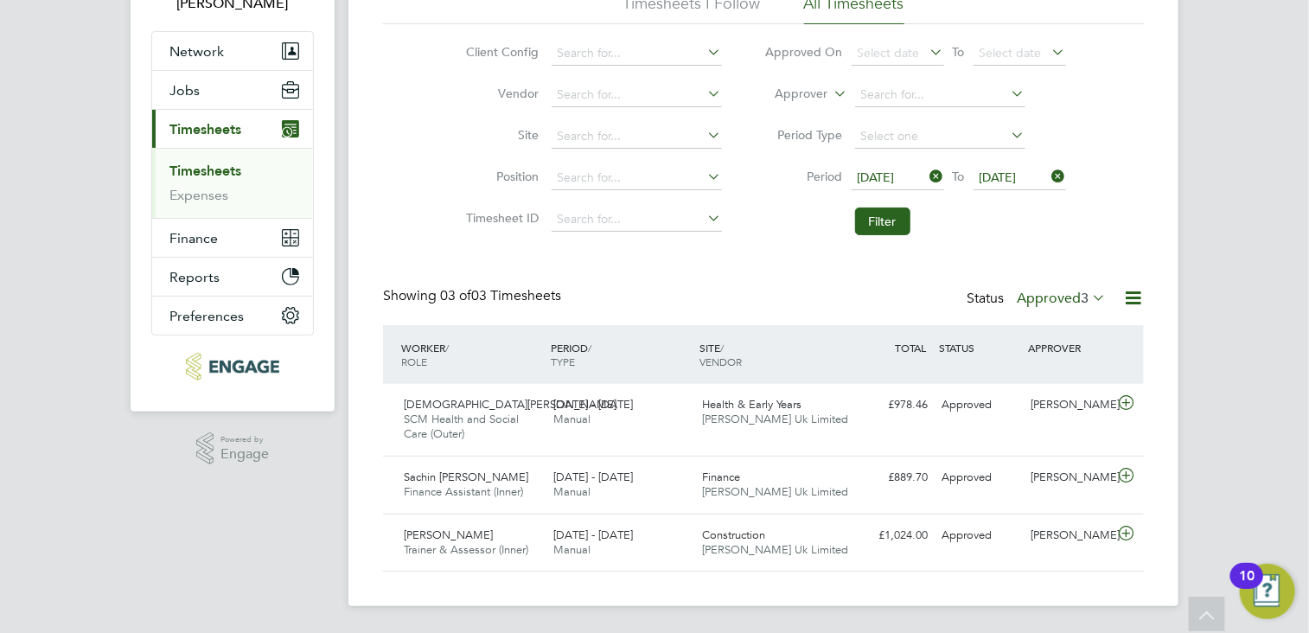
click at [1008, 172] on span "[DATE]" at bounding box center [997, 177] width 37 height 16
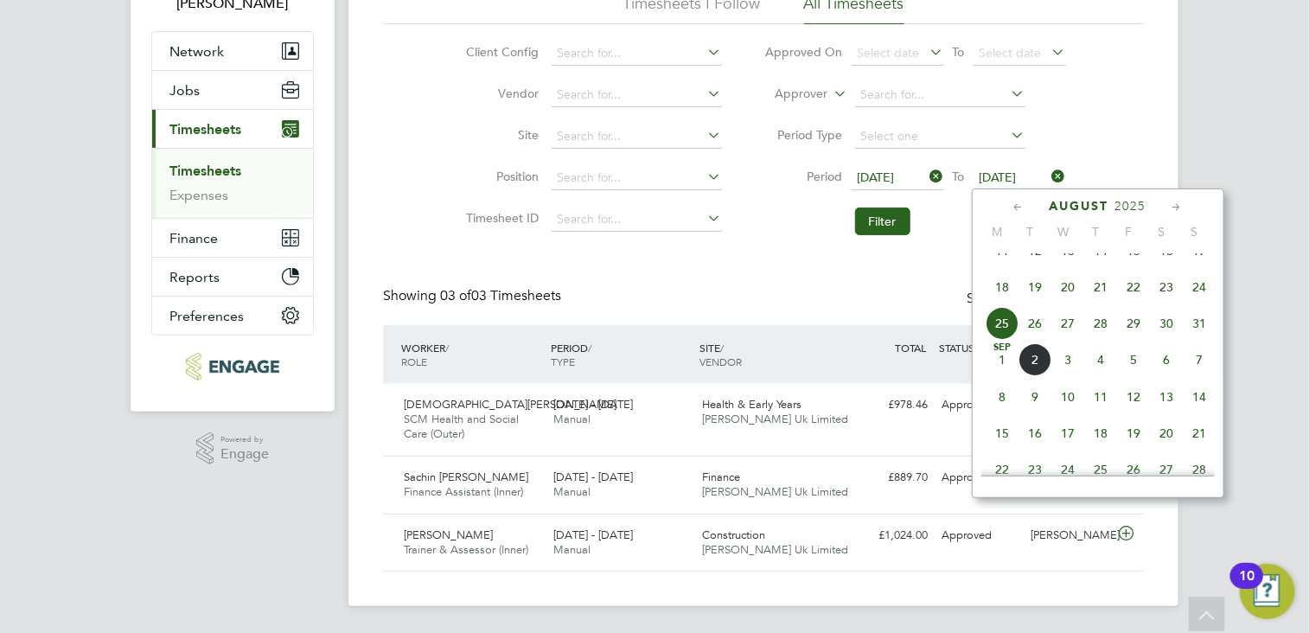
click at [1200, 340] on span "31" at bounding box center [1199, 323] width 33 height 33
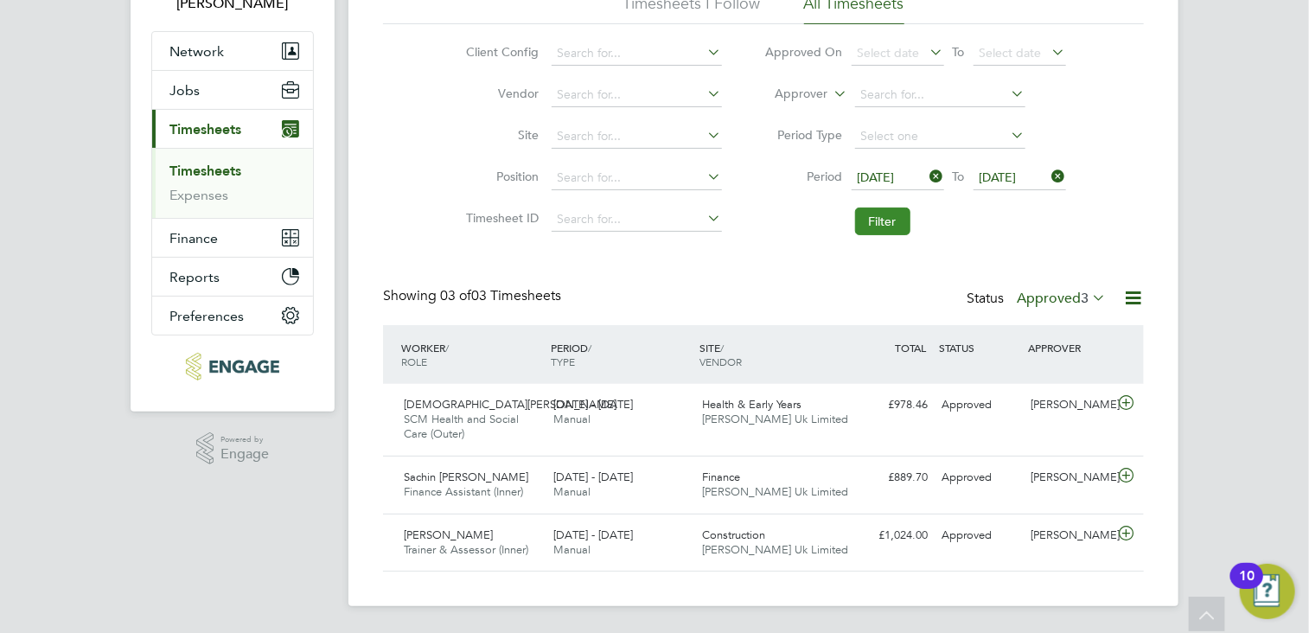
click at [877, 222] on button "Filter" at bounding box center [882, 221] width 55 height 28
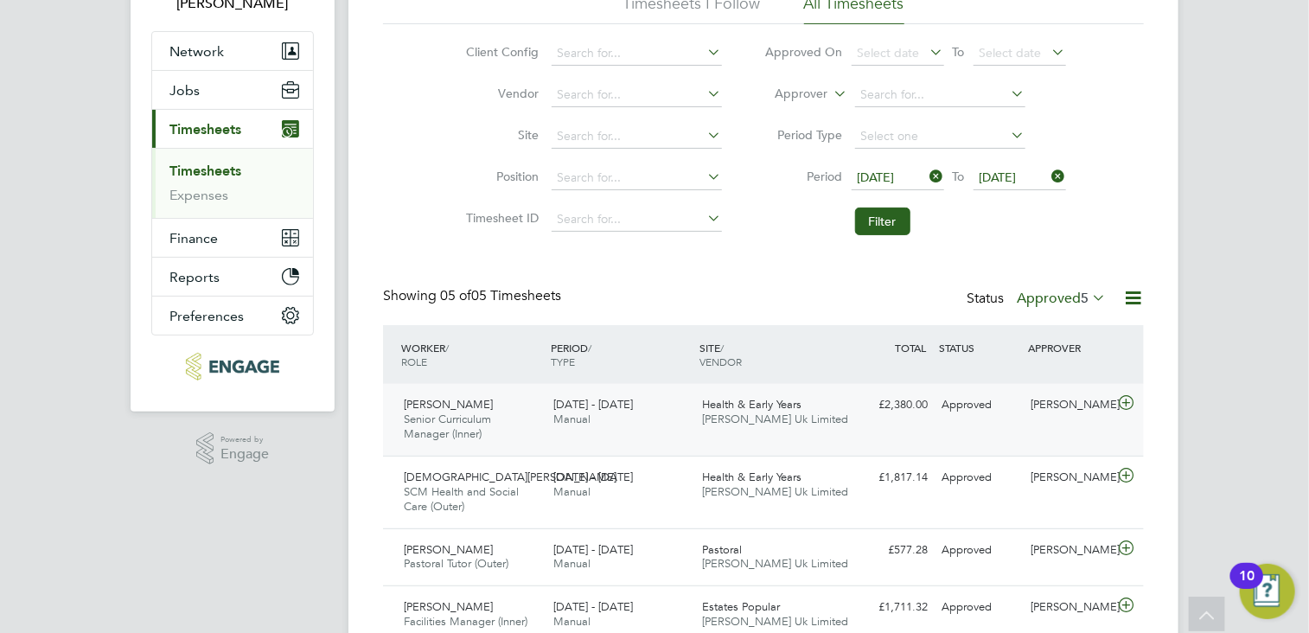
scroll to position [265, 0]
